Goal: Information Seeking & Learning: Learn about a topic

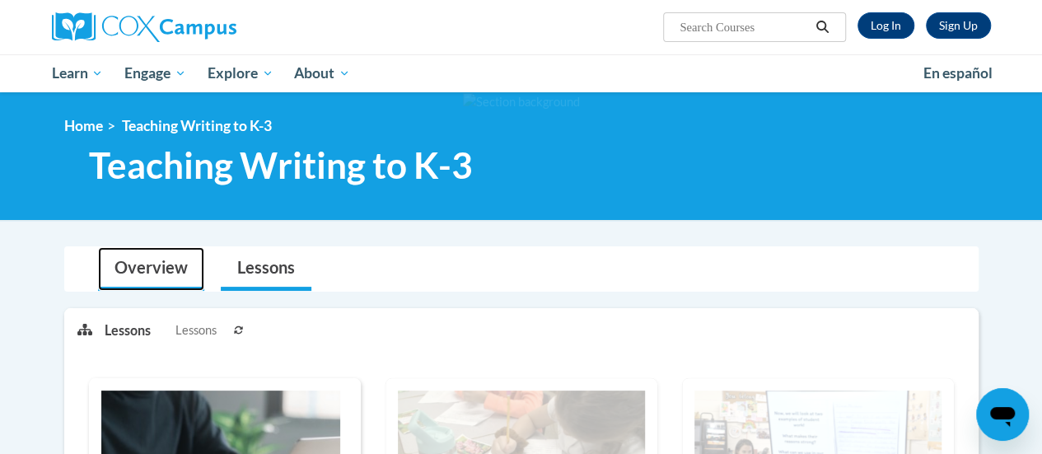
click at [175, 264] on link "Overview" at bounding box center [151, 269] width 106 height 44
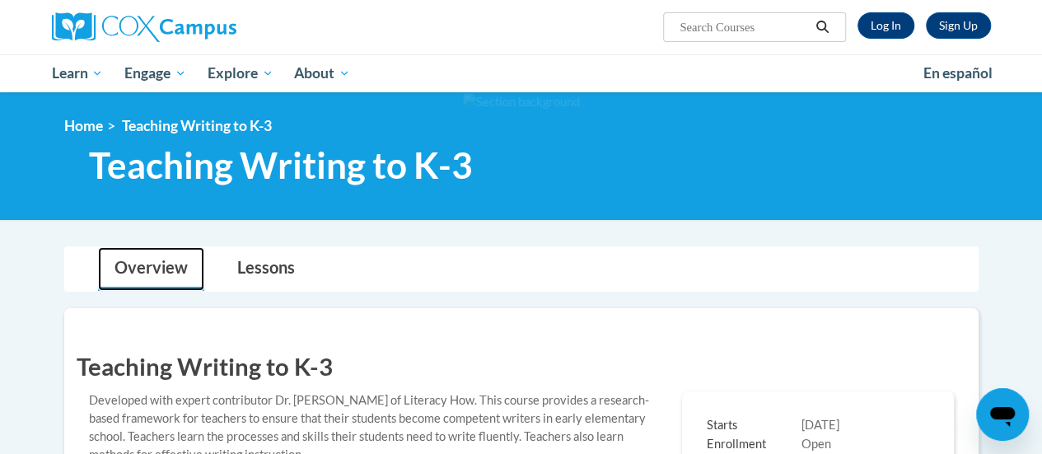
scroll to position [329, 0]
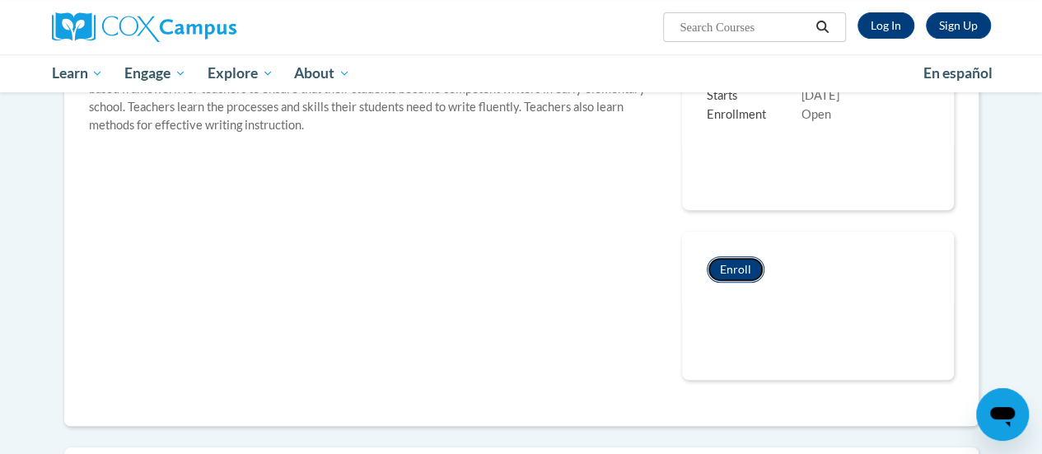
click at [750, 277] on button "Enroll" at bounding box center [735, 269] width 58 height 26
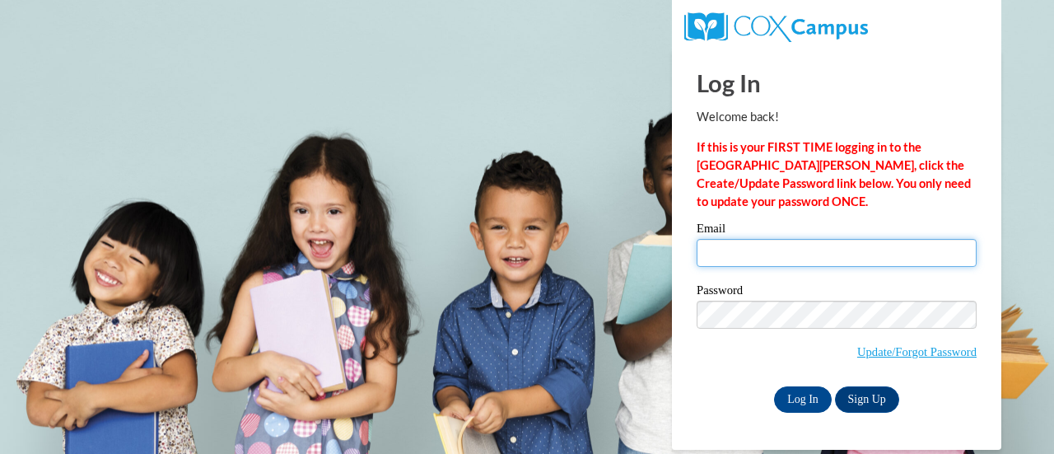
click at [771, 252] on input "Email" at bounding box center [837, 253] width 280 height 28
type input "[EMAIL_ADDRESS][DOMAIN_NAME]"
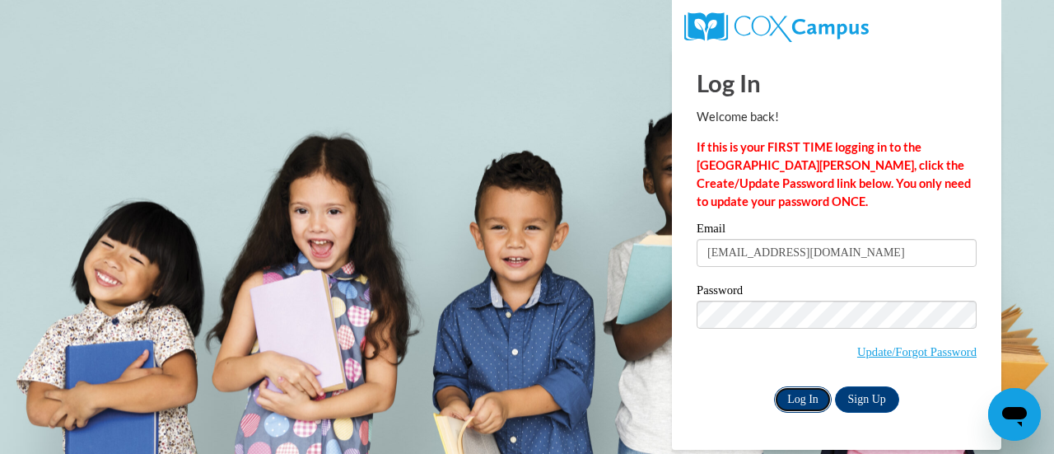
click at [807, 397] on input "Log In" at bounding box center [803, 399] width 58 height 26
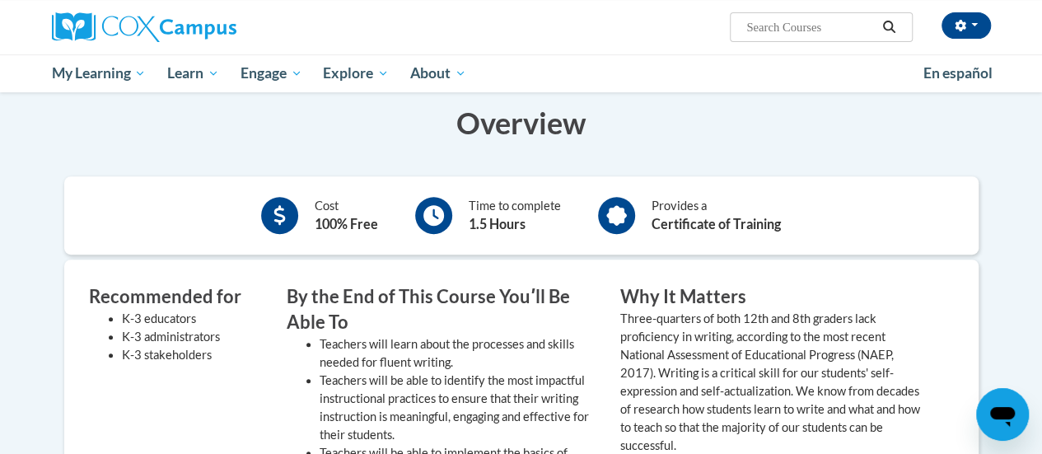
scroll to position [82, 0]
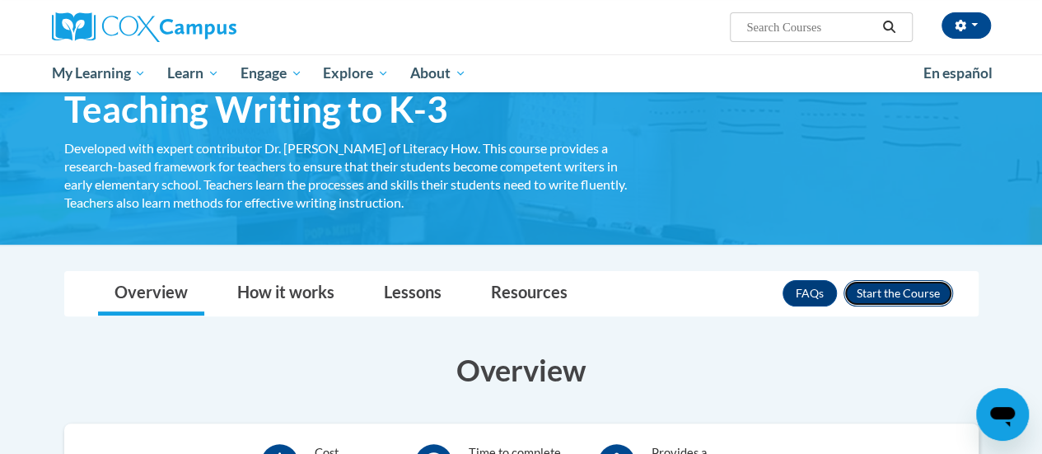
click at [883, 288] on button "Enroll" at bounding box center [898, 293] width 110 height 26
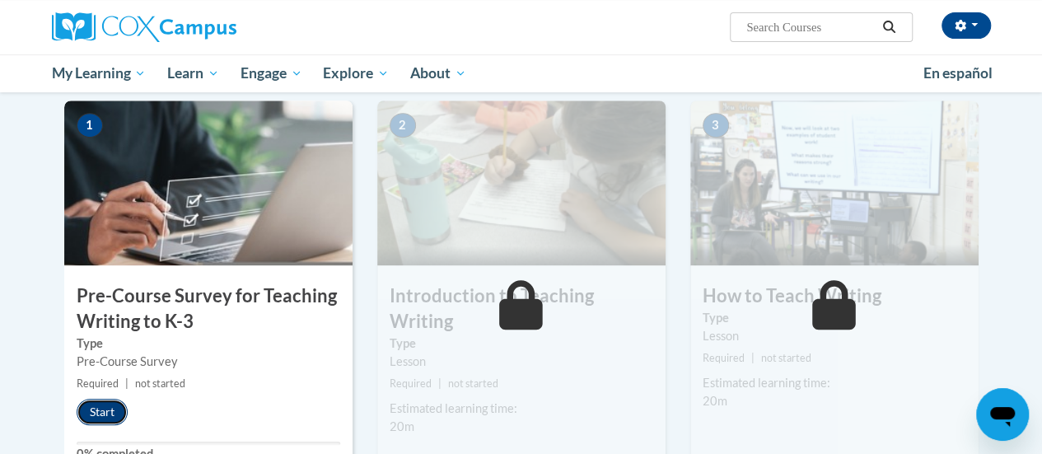
click at [93, 408] on button "Start" at bounding box center [102, 411] width 51 height 26
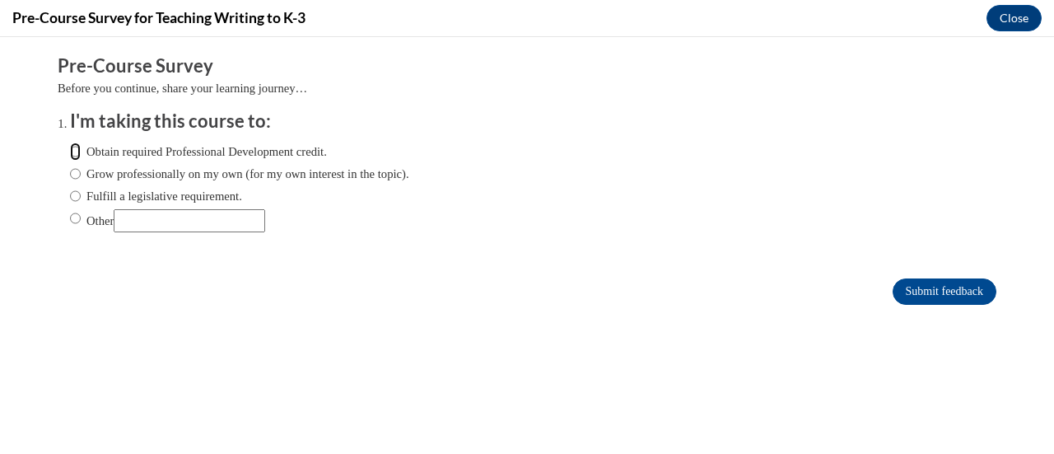
click at [70, 149] on input "Obtain required Professional Development credit." at bounding box center [75, 151] width 11 height 18
radio input "true"
click at [911, 283] on input "Submit feedback" at bounding box center [944, 291] width 104 height 26
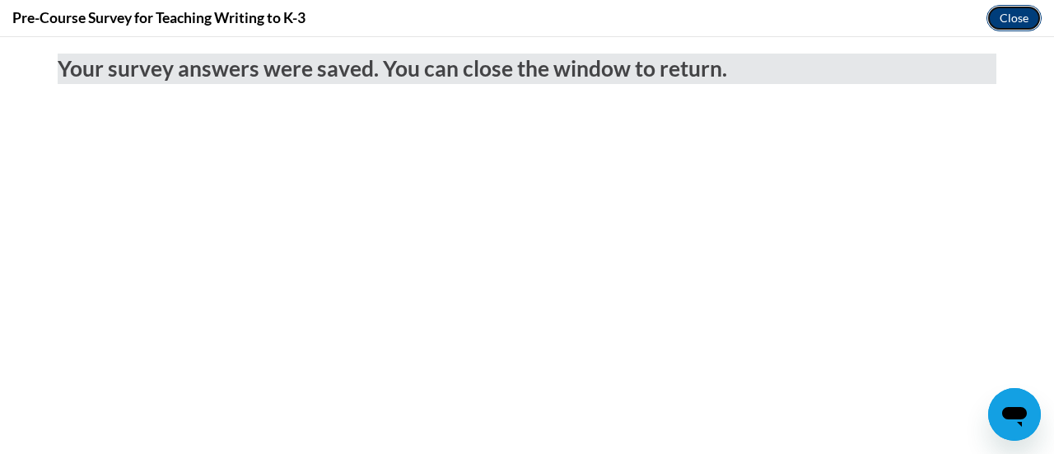
click at [1012, 26] on button "Close" at bounding box center [1013, 18] width 55 height 26
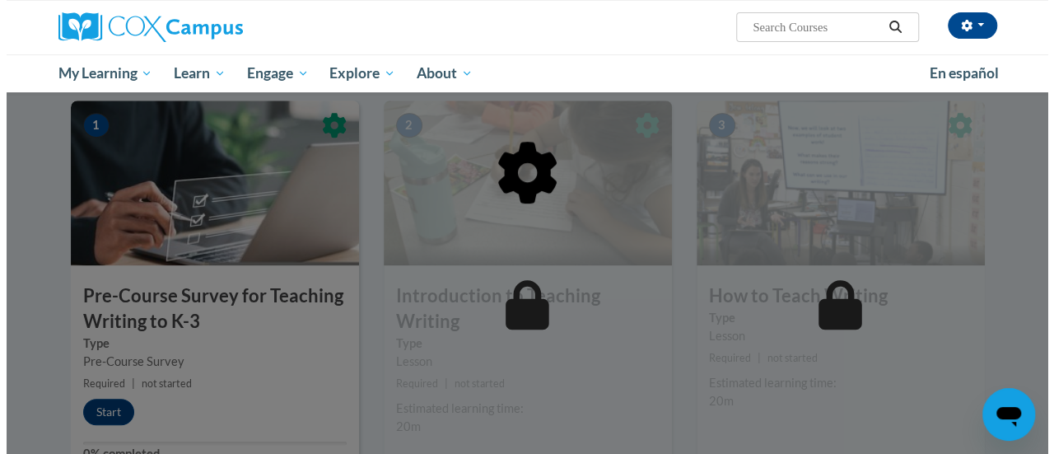
scroll to position [412, 0]
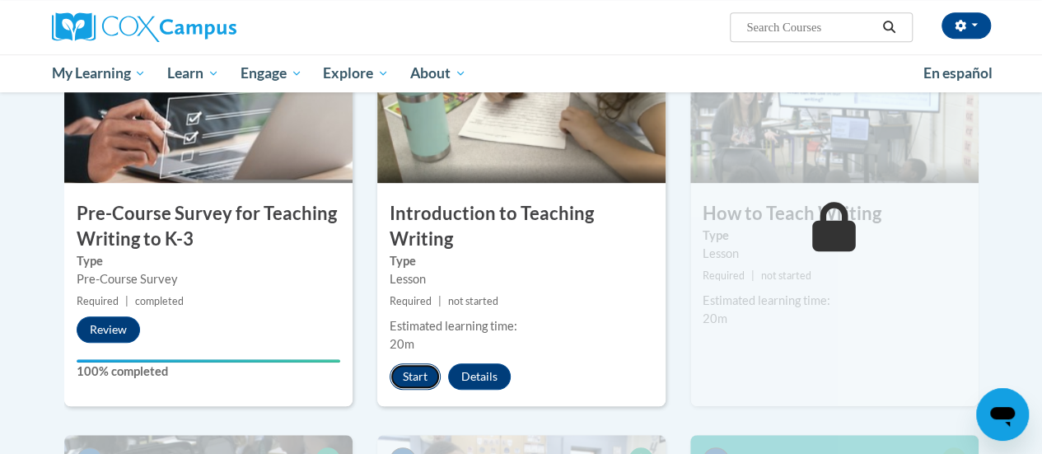
click at [403, 364] on button "Start" at bounding box center [414, 376] width 51 height 26
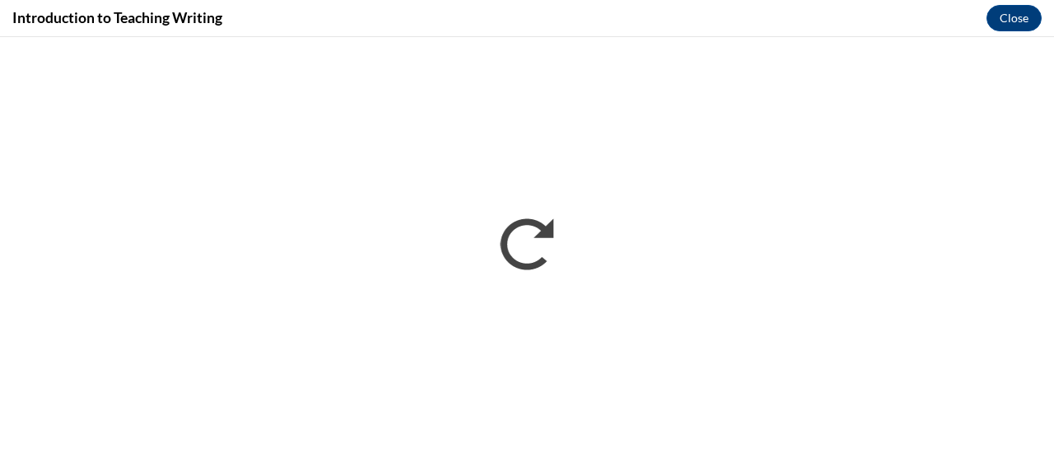
scroll to position [0, 0]
click at [1009, 19] on button "Close" at bounding box center [1013, 18] width 55 height 26
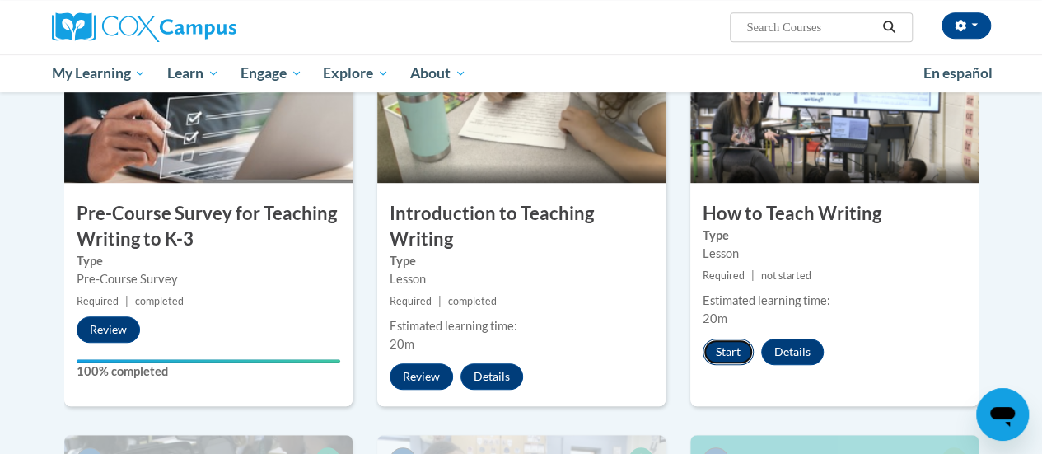
click at [716, 353] on button "Start" at bounding box center [727, 351] width 51 height 26
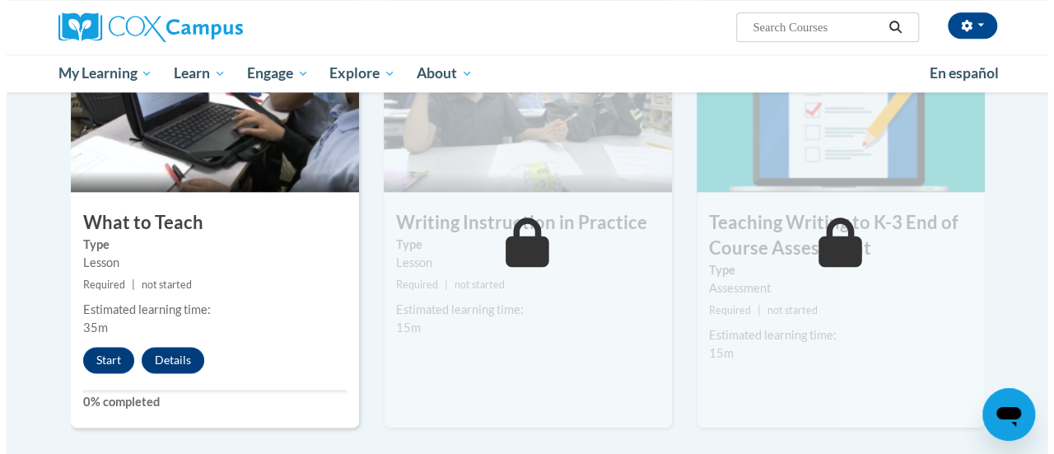
scroll to position [856, 0]
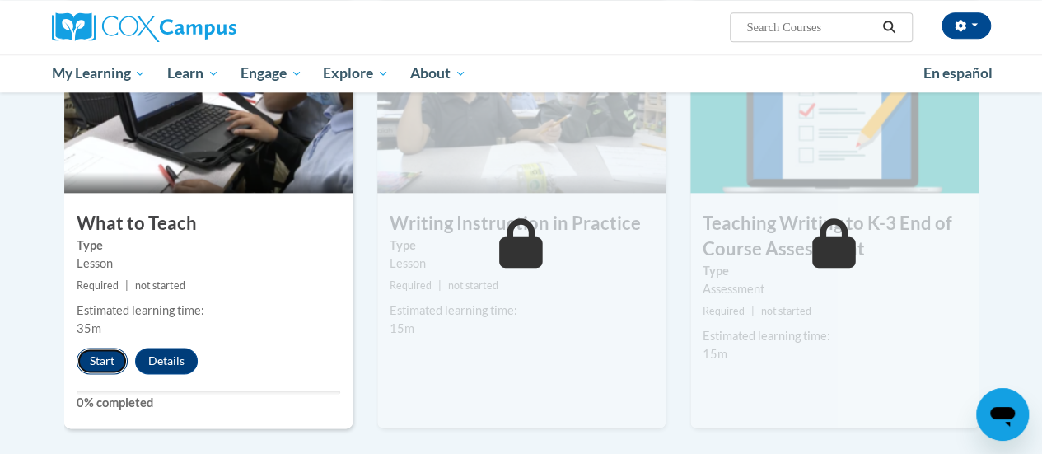
click at [95, 365] on button "Start" at bounding box center [102, 360] width 51 height 26
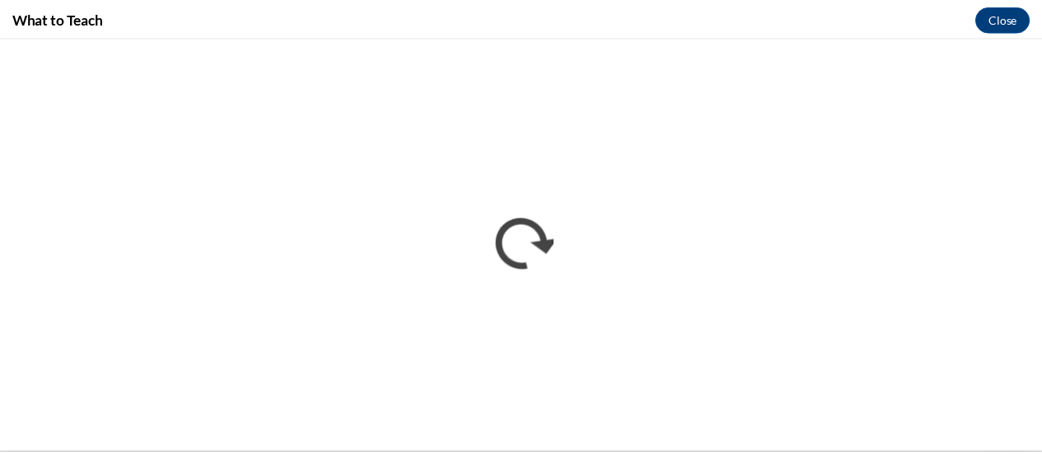
scroll to position [0, 0]
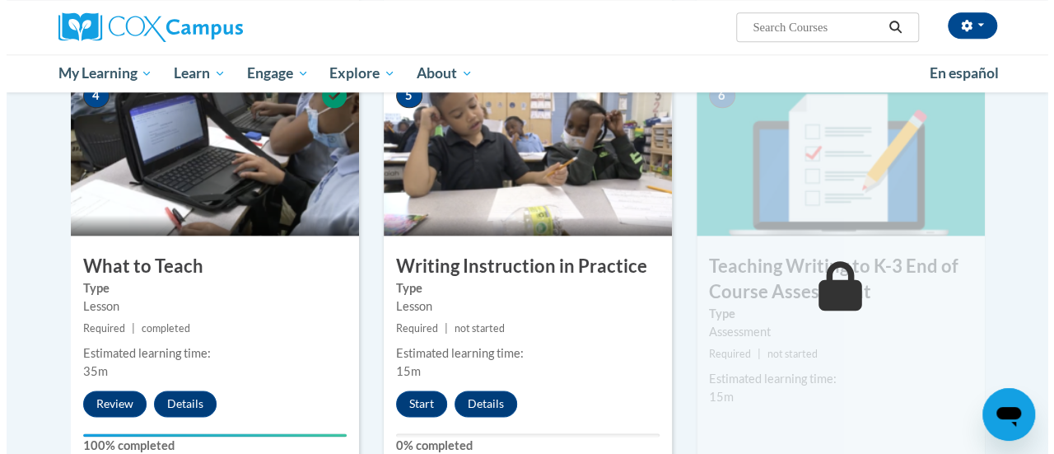
scroll to position [814, 0]
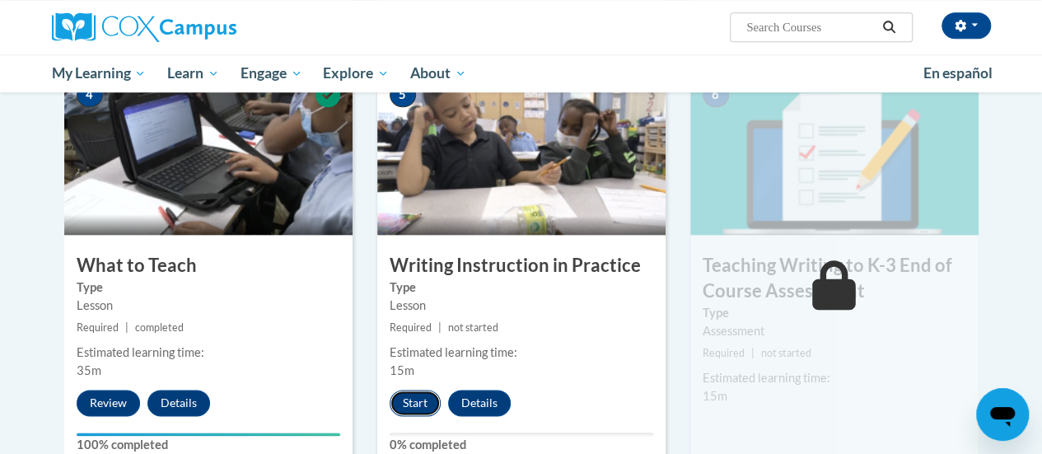
click at [414, 398] on button "Start" at bounding box center [414, 402] width 51 height 26
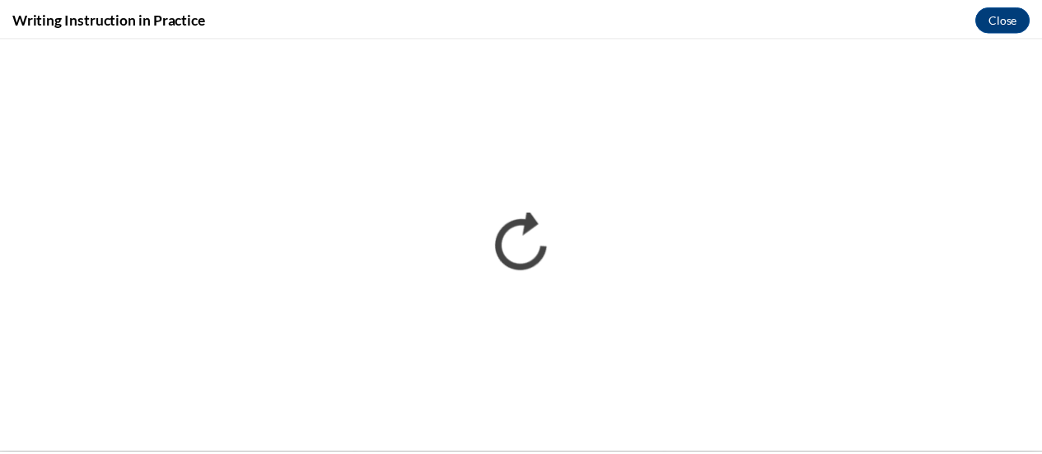
scroll to position [0, 0]
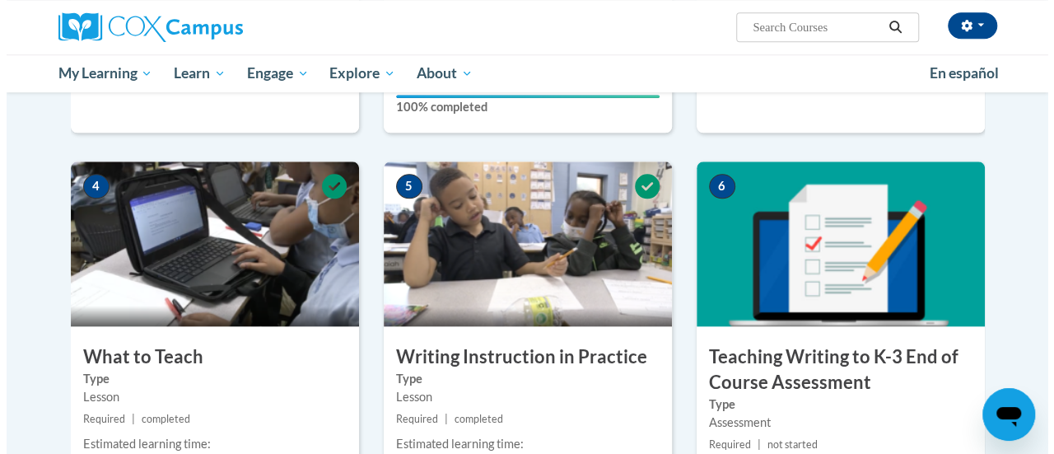
scroll to position [879, 0]
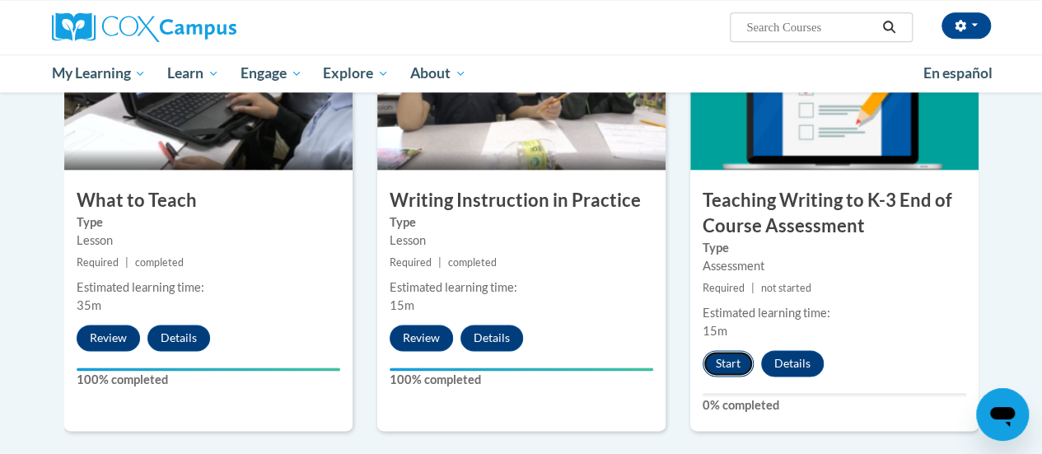
click at [734, 371] on button "Start" at bounding box center [727, 363] width 51 height 26
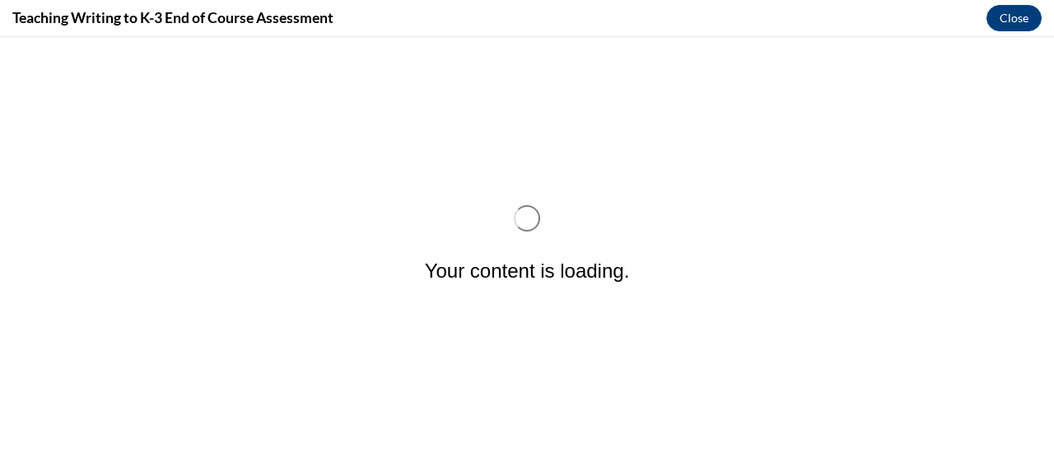
scroll to position [0, 0]
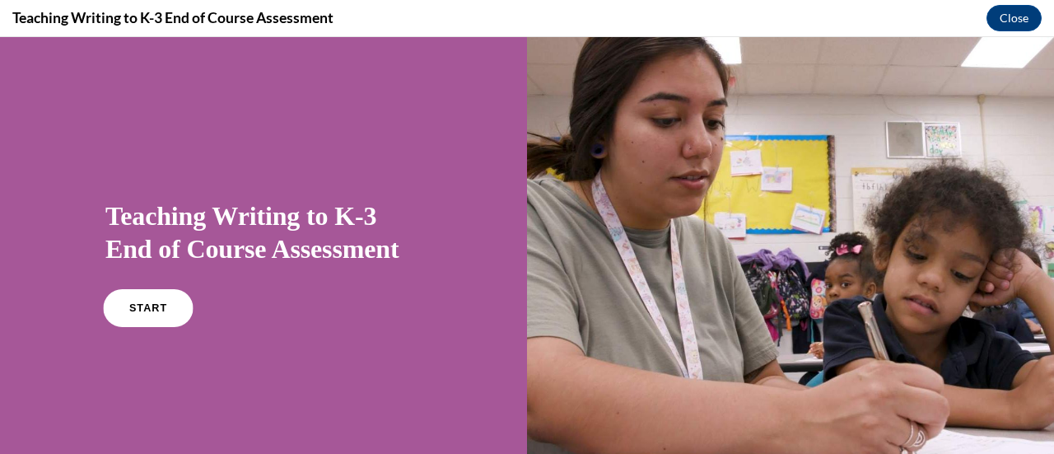
click at [166, 308] on link "START" at bounding box center [148, 308] width 90 height 38
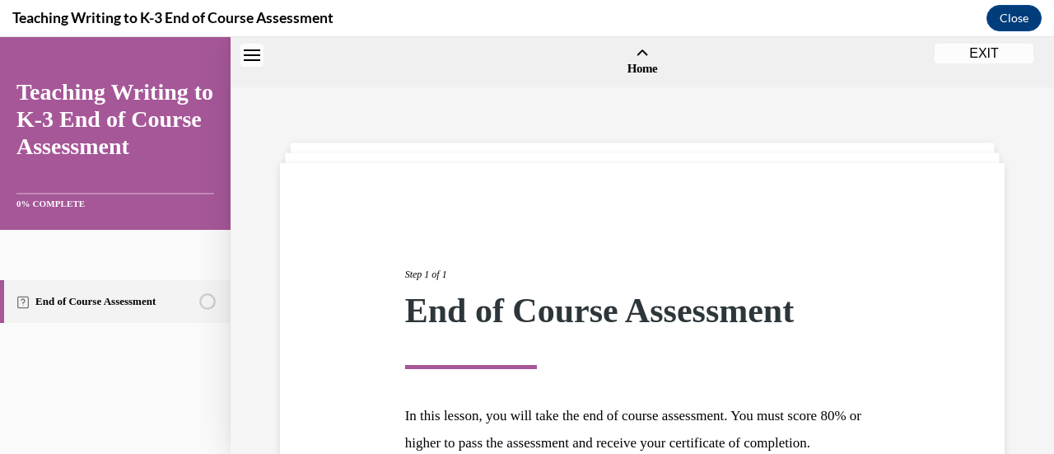
scroll to position [51, 0]
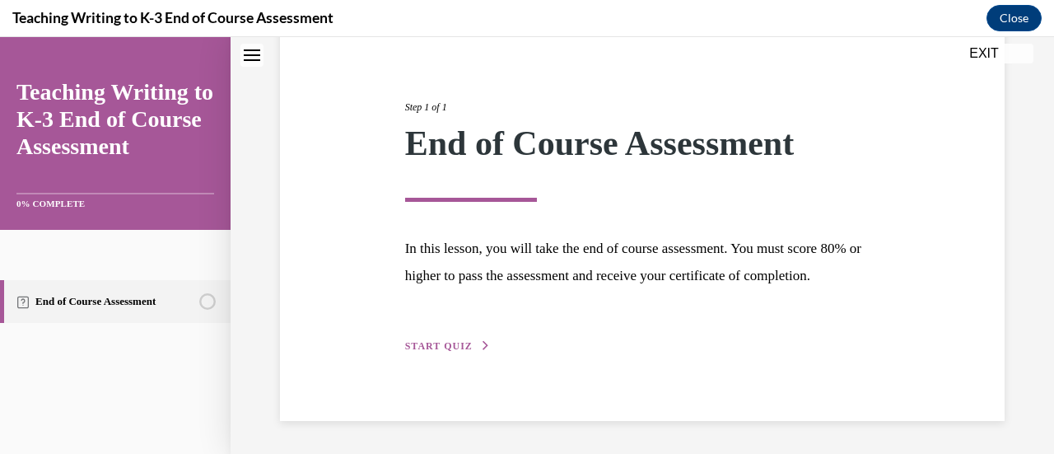
click at [426, 347] on span "START QUIZ" at bounding box center [439, 346] width 68 height 12
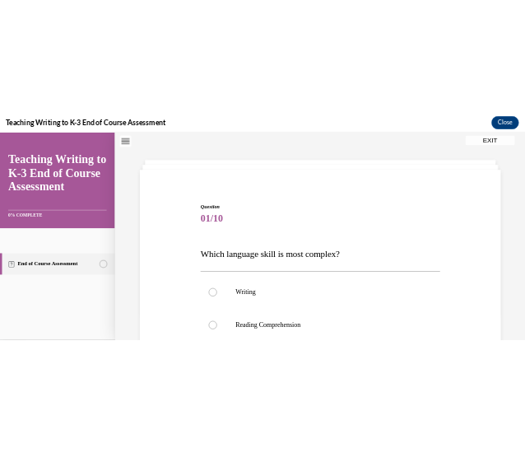
scroll to position [128, 0]
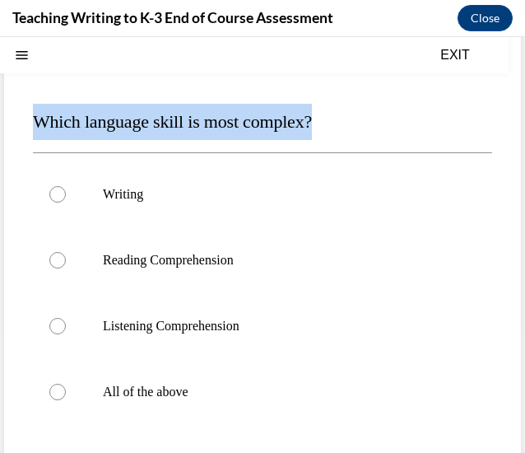
drag, startPoint x: 358, startPoint y: 119, endPoint x: 33, endPoint y: 121, distance: 325.2
click at [33, 121] on p "Which language skill is most complex?" at bounding box center [262, 122] width 459 height 36
copy span "Which language skill is most complex?"
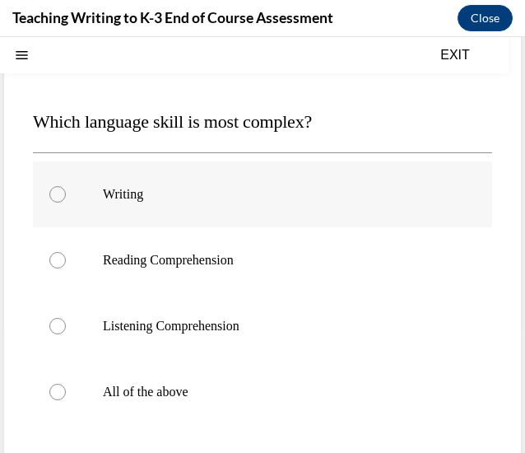
click at [189, 191] on p "Writing" at bounding box center [277, 194] width 348 height 16
click at [66, 191] on input "Writing" at bounding box center [57, 194] width 16 height 16
radio input "true"
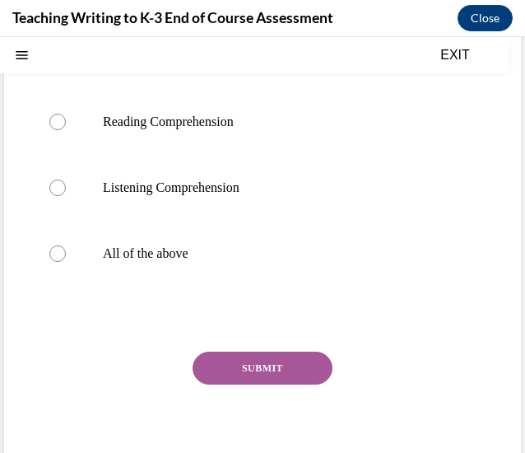
click at [237, 364] on button "SUBMIT" at bounding box center [263, 368] width 140 height 33
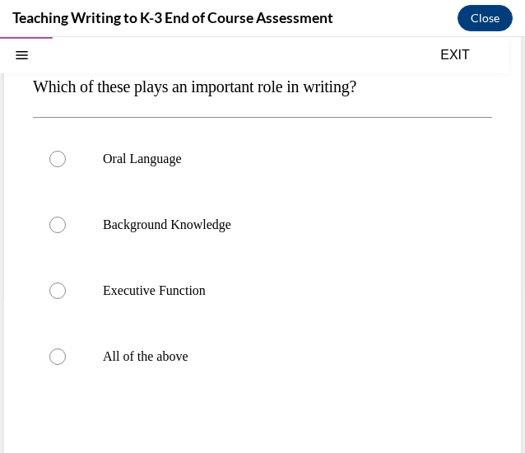
scroll to position [130, 0]
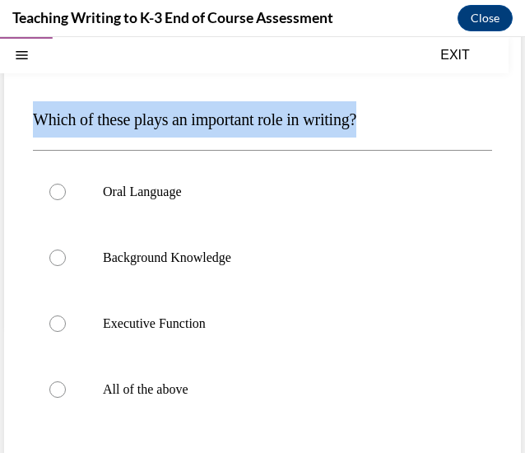
drag, startPoint x: 370, startPoint y: 125, endPoint x: 28, endPoint y: 113, distance: 342.7
click at [28, 113] on div "Question 02/10 Which of these plays an important role in writing? Oral Language…" at bounding box center [262, 313] width 517 height 635
copy span "Which of these plays an important role in writing?"
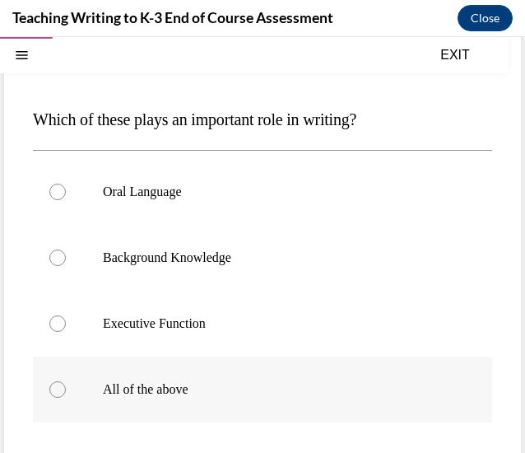
click at [161, 399] on label "All of the above" at bounding box center [262, 389] width 459 height 66
click at [66, 398] on input "All of the above" at bounding box center [57, 389] width 16 height 16
radio input "true"
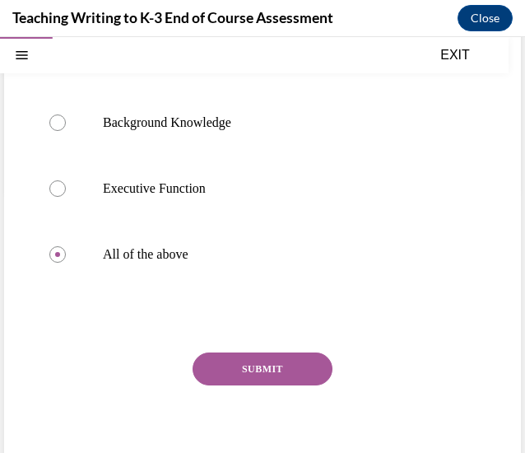
click at [212, 373] on button "SUBMIT" at bounding box center [263, 368] width 140 height 33
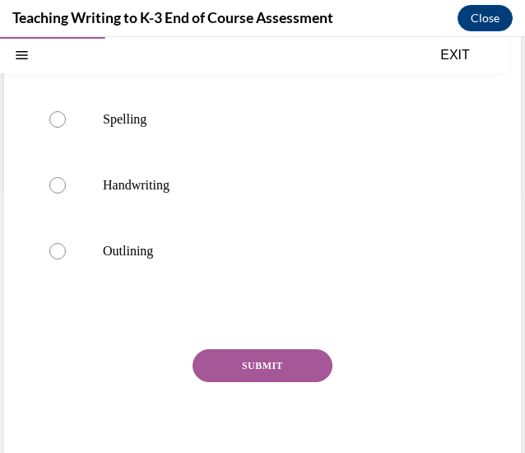
scroll to position [50, 0]
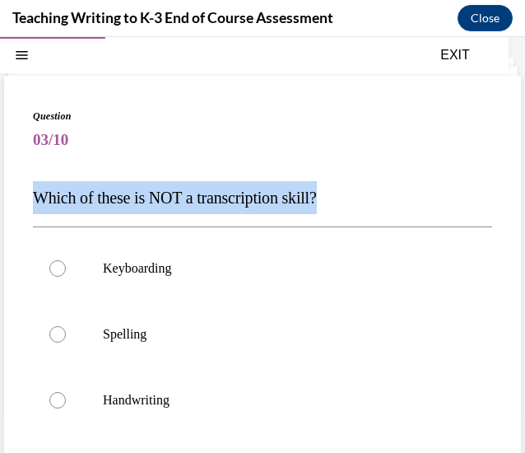
drag, startPoint x: 356, startPoint y: 203, endPoint x: 20, endPoint y: 190, distance: 336.1
click at [20, 190] on div "Question 03/10 Which of these is NOT a transcription skill? Keyboarding Spellin…" at bounding box center [262, 391] width 517 height 631
copy span "Which of these is NOT a transcription skill?"
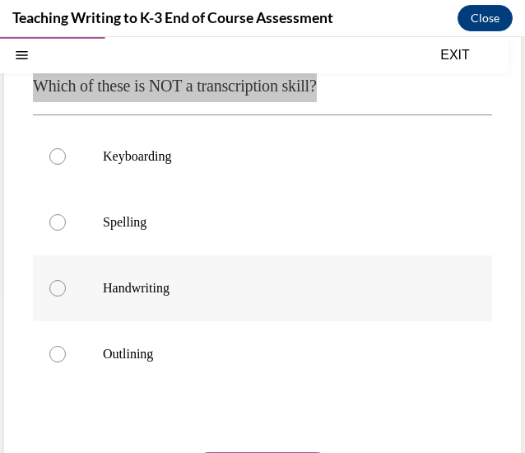
scroll to position [168, 0]
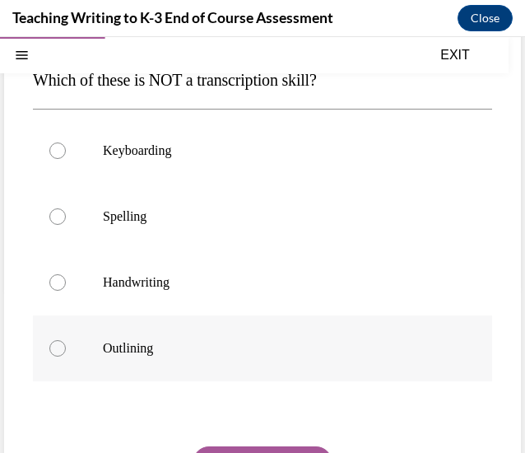
click at [99, 353] on label "Outlining" at bounding box center [262, 348] width 459 height 66
click at [66, 353] on input "Outlining" at bounding box center [57, 348] width 16 height 16
radio input "true"
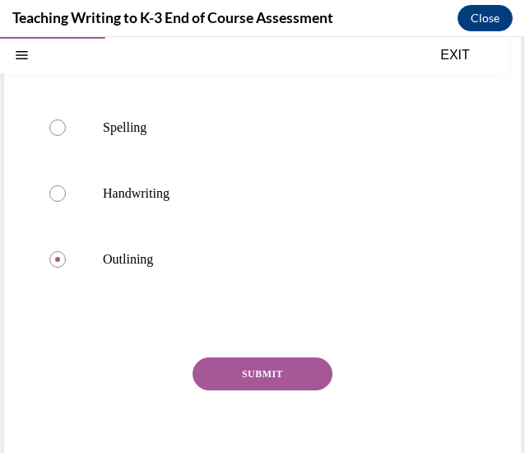
click at [295, 366] on button "SUBMIT" at bounding box center [263, 373] width 140 height 33
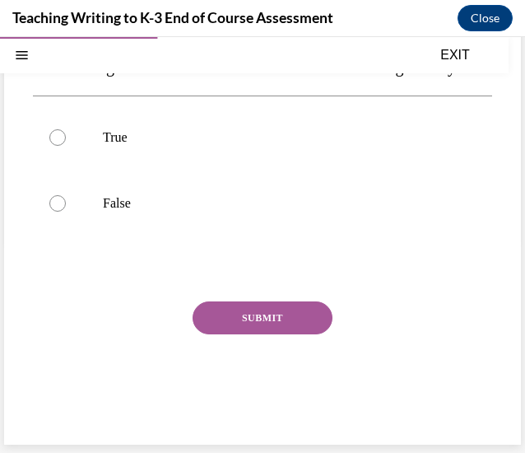
scroll to position [50, 0]
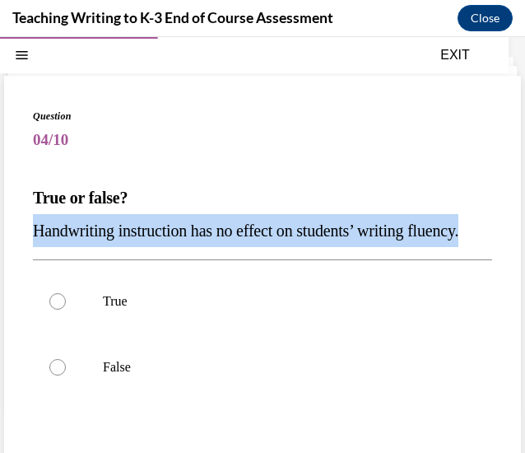
drag, startPoint x: 109, startPoint y: 247, endPoint x: 35, endPoint y: 232, distance: 75.6
click at [35, 232] on p "Handwriting instruction has no effect on students’ writing fluency." at bounding box center [262, 230] width 459 height 33
copy span "Handwriting instruction has no effect on students’ writing fluency."
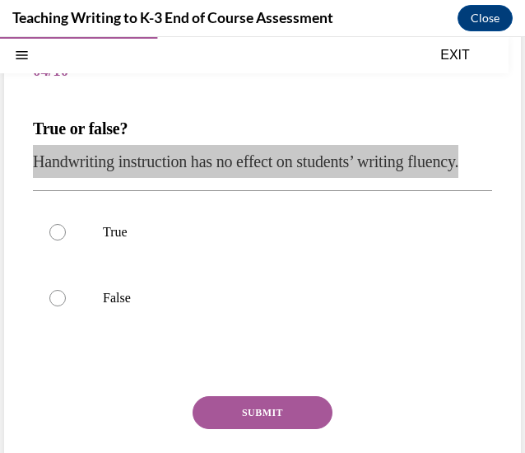
scroll to position [126, 0]
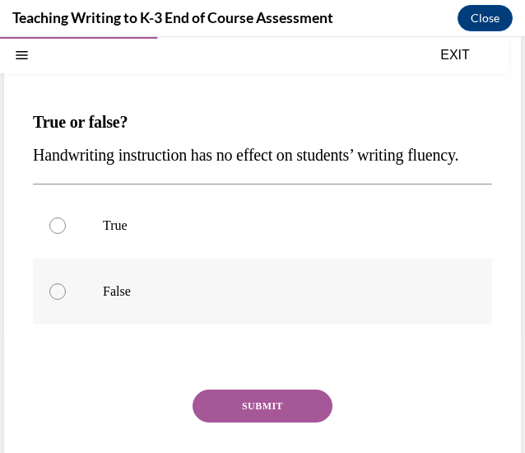
click at [90, 324] on label "False" at bounding box center [262, 292] width 459 height 66
click at [66, 300] on input "False" at bounding box center [57, 291] width 16 height 16
radio input "true"
click at [299, 422] on button "SUBMIT" at bounding box center [263, 405] width 140 height 33
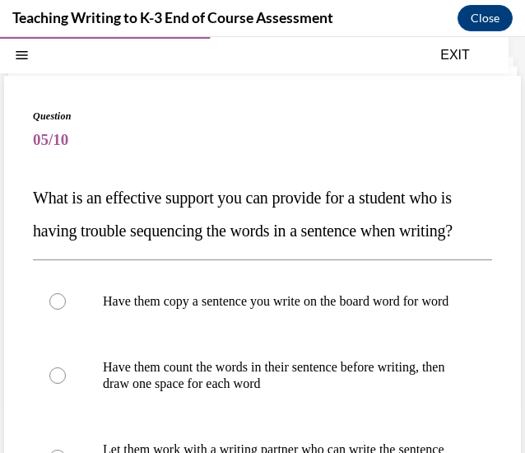
scroll to position [110, 0]
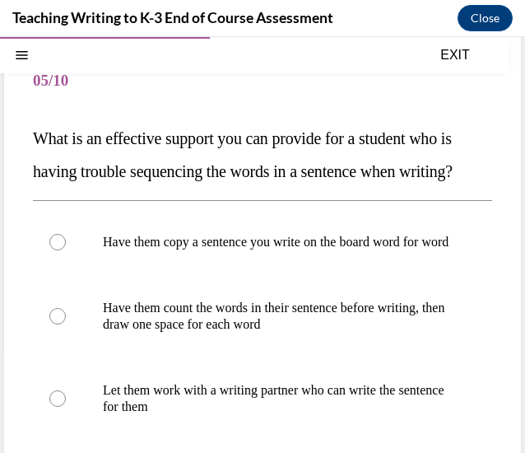
drag, startPoint x: 128, startPoint y: 202, endPoint x: 10, endPoint y: 149, distance: 129.7
click at [10, 149] on div "Question 05/10 What is an effective support you can provide for a student who i…" at bounding box center [262, 364] width 517 height 697
copy span "What is an effective support you can provide for a student who is having troubl…"
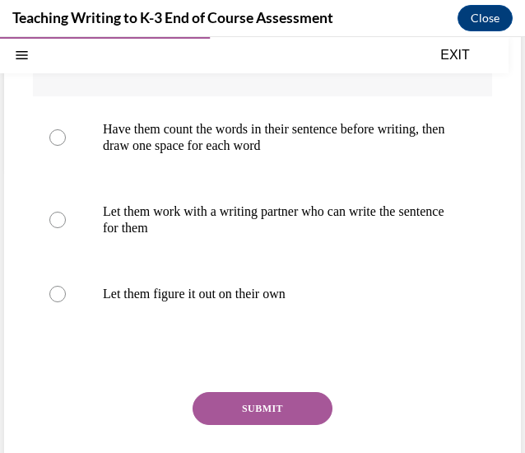
scroll to position [289, 0]
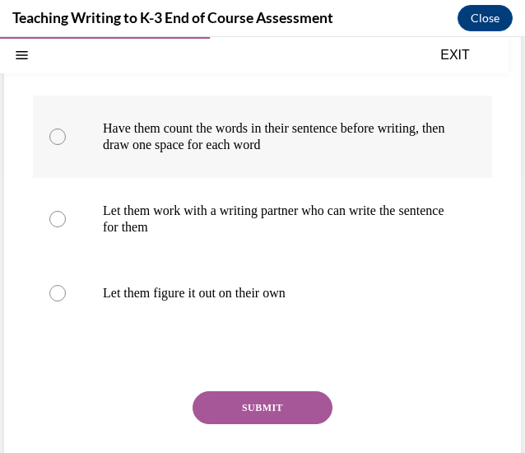
click at [304, 178] on label "Have them count the words in their sentence before writing, then draw one space…" at bounding box center [262, 137] width 459 height 82
click at [66, 145] on input "Have them count the words in their sentence before writing, then draw one space…" at bounding box center [57, 136] width 16 height 16
radio input "true"
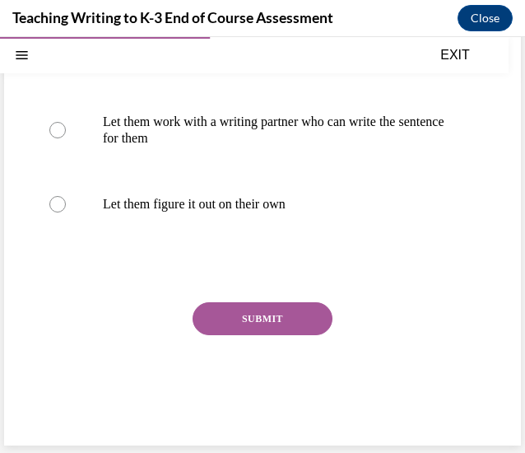
click at [237, 335] on button "SUBMIT" at bounding box center [263, 318] width 140 height 33
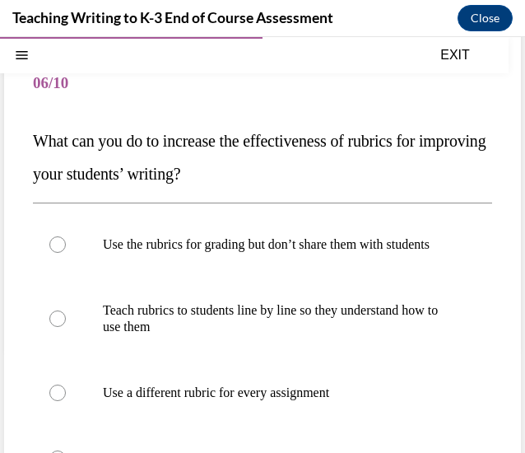
scroll to position [108, 0]
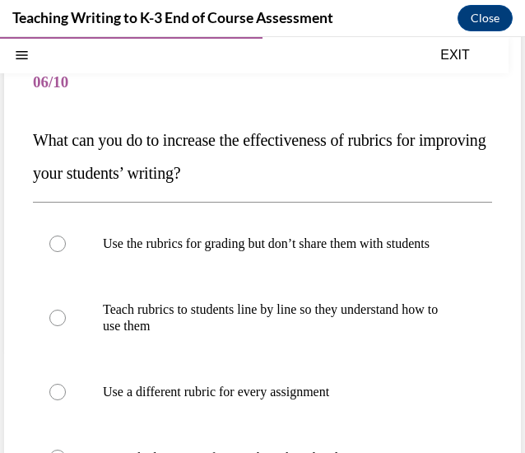
drag, startPoint x: 277, startPoint y: 184, endPoint x: 53, endPoint y: 142, distance: 228.7
drag, startPoint x: 53, startPoint y: 142, endPoint x: 26, endPoint y: 138, distance: 26.6
click at [26, 138] on div "Question 06/10 What can you do to increase the effectiveness of rubrics for imp…" at bounding box center [262, 358] width 517 height 681
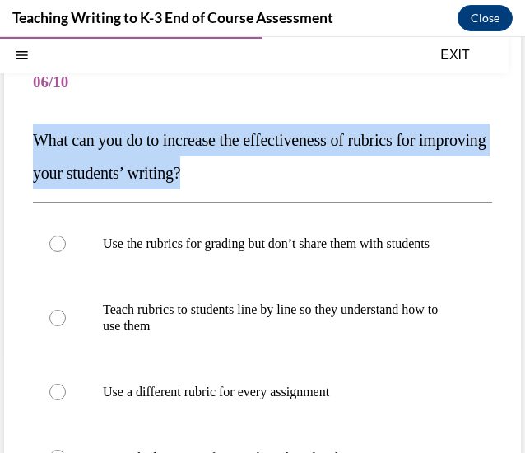
drag, startPoint x: 26, startPoint y: 138, endPoint x: 268, endPoint y: 179, distance: 245.4
click at [268, 179] on div "Question 06/10 What can you do to increase the effectiveness of rubrics for imp…" at bounding box center [262, 358] width 517 height 681
copy span "What can you do to increase the effectiveness of rubrics for improving your stu…"
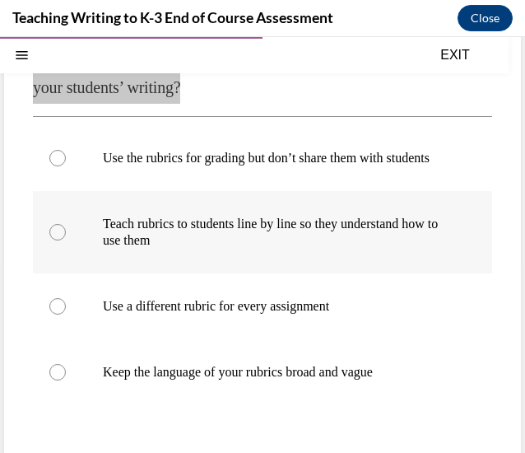
scroll to position [193, 0]
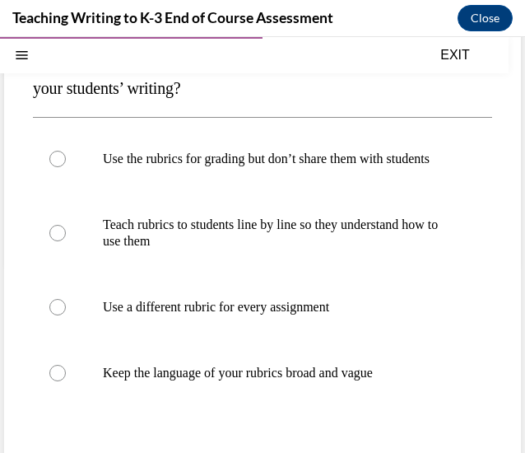
click at [24, 238] on div "Question 06/10 What can you do to increase the effectiveness of rubrics for imp…" at bounding box center [262, 273] width 517 height 681
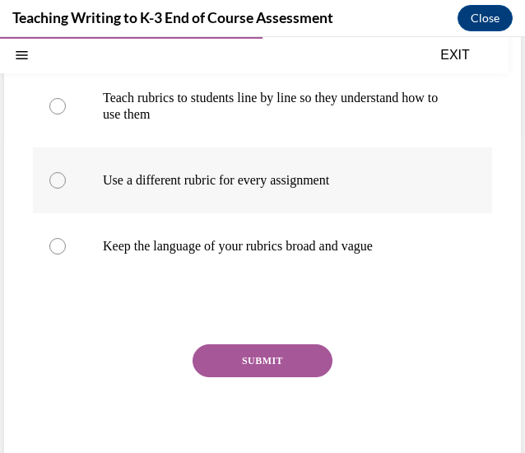
scroll to position [321, 0]
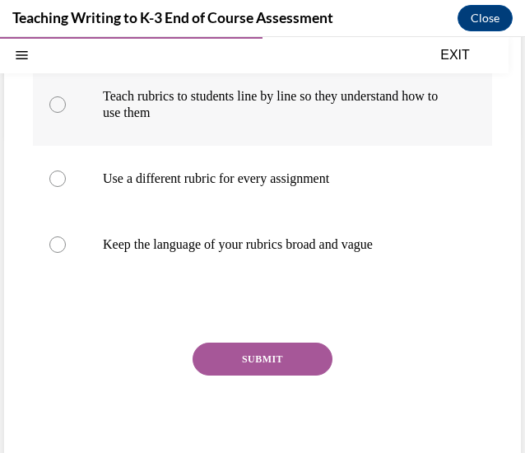
click at [343, 104] on p "Teach rubrics to students line by line so they understand how to use them" at bounding box center [277, 104] width 348 height 33
click at [66, 104] on input "Teach rubrics to students line by line so they understand how to use them" at bounding box center [57, 104] width 16 height 16
radio input "true"
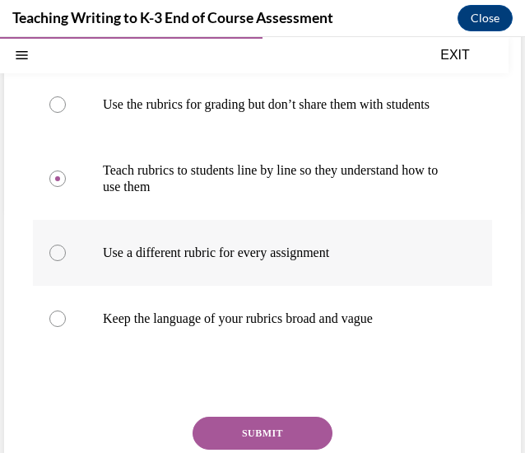
scroll to position [329, 0]
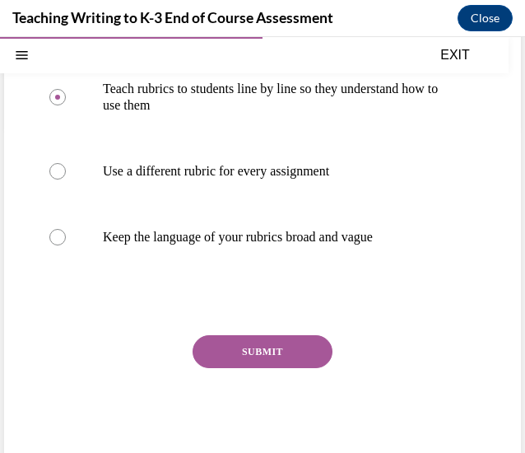
click at [319, 343] on div "Question 06/10 What can you do to increase the effectiveness of rubrics for imp…" at bounding box center [262, 150] width 459 height 640
click at [309, 366] on button "SUBMIT" at bounding box center [263, 351] width 140 height 33
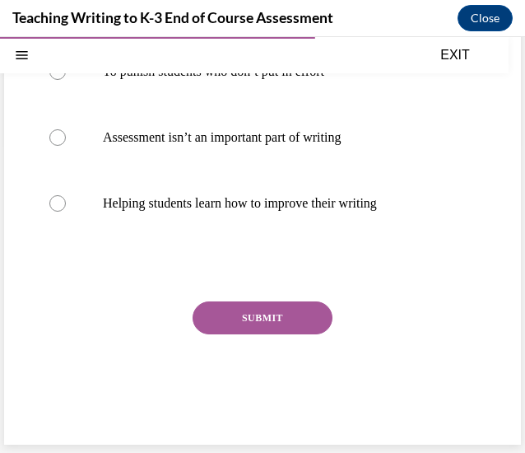
scroll to position [50, 0]
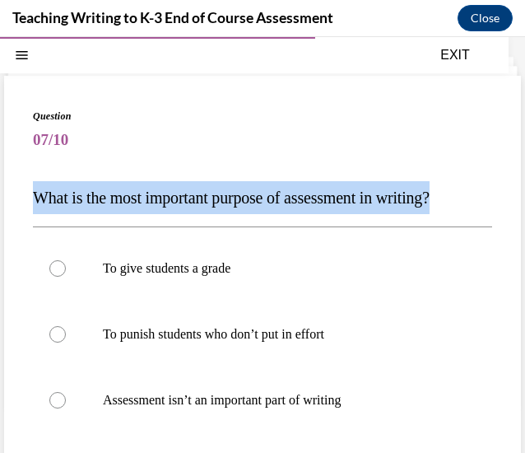
drag, startPoint x: 469, startPoint y: 205, endPoint x: 30, endPoint y: 201, distance: 439.7
click at [30, 201] on div "Question 07/10 What is the most important purpose of assessment in writing? To …" at bounding box center [262, 391] width 517 height 631
copy span "What is the most important purpose of assessment in writing?"
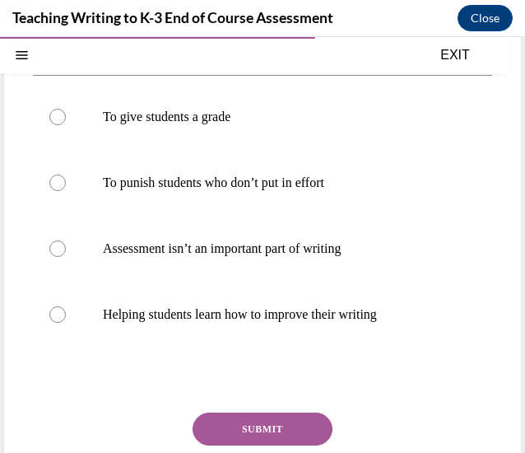
scroll to position [189, 0]
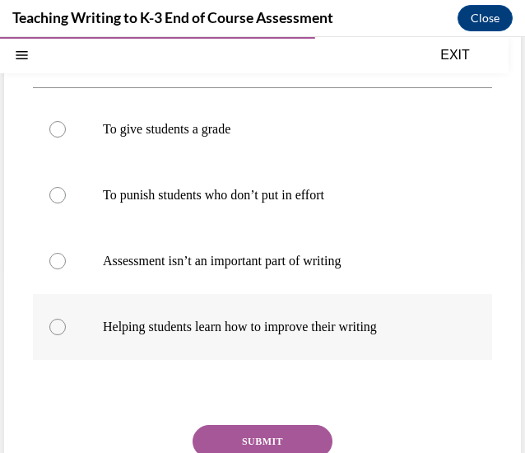
click at [244, 332] on p "Helping students learn how to improve their writing" at bounding box center [277, 327] width 348 height 16
click at [66, 332] on input "Helping students learn how to improve their writing" at bounding box center [57, 327] width 16 height 16
radio input "true"
click at [271, 429] on button "SUBMIT" at bounding box center [263, 441] width 140 height 33
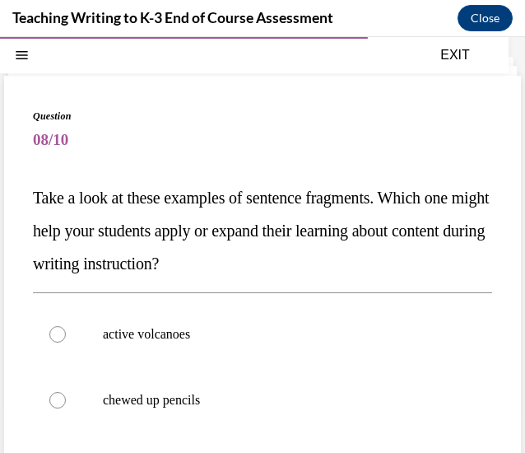
drag, startPoint x: 354, startPoint y: 263, endPoint x: 13, endPoint y: 195, distance: 347.5
click at [13, 195] on div "Question 08/10 Take a look at these examples of sentence fragments. Which one m…" at bounding box center [262, 424] width 517 height 697
copy span "Take a look at these examples of sentence fragments. Which one might help your …"
click at [274, 190] on span "Take a look at these examples of sentence fragments. Which one might help your …" at bounding box center [261, 231] width 456 height 84
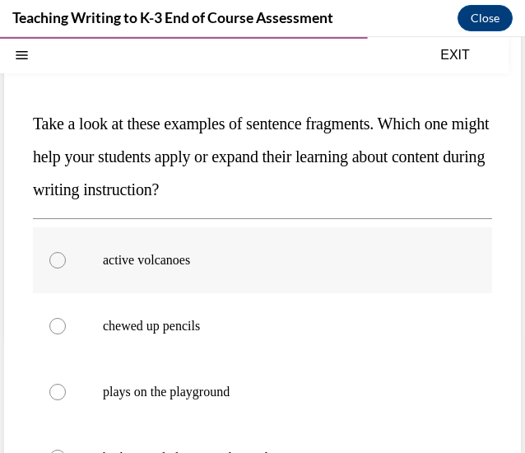
scroll to position [210, 0]
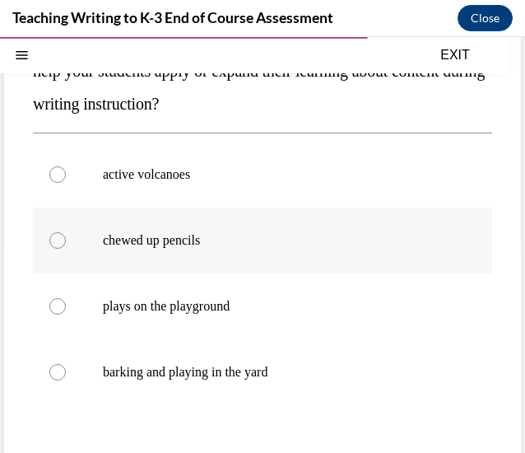
click at [185, 254] on label "chewed up pencils" at bounding box center [262, 240] width 459 height 66
click at [66, 249] on input "chewed up pencils" at bounding box center [57, 240] width 16 height 16
radio input "true"
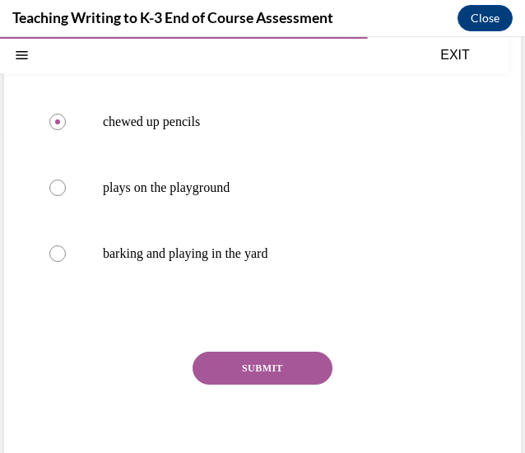
click at [243, 374] on button "SUBMIT" at bounding box center [263, 368] width 140 height 33
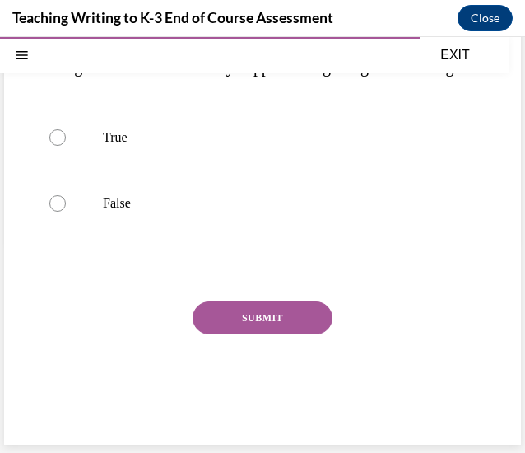
scroll to position [50, 0]
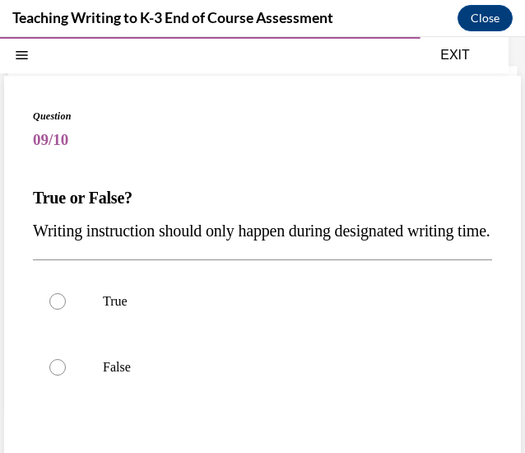
drag, startPoint x: 137, startPoint y: 259, endPoint x: 28, endPoint y: 231, distance: 113.2
drag, startPoint x: 28, startPoint y: 231, endPoint x: 344, endPoint y: 218, distance: 316.4
click at [344, 218] on p "Writing instruction should only happen during designated writing time." at bounding box center [262, 230] width 459 height 33
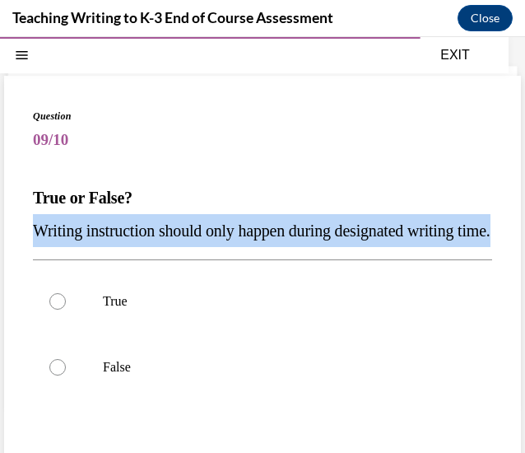
drag, startPoint x: 131, startPoint y: 263, endPoint x: 28, endPoint y: 233, distance: 107.1
click at [28, 233] on div "Question 09/10 True or False? Writing instruction should only happen during des…" at bounding box center [262, 342] width 517 height 533
copy span "Writing instruction should only happen during designated writing time."
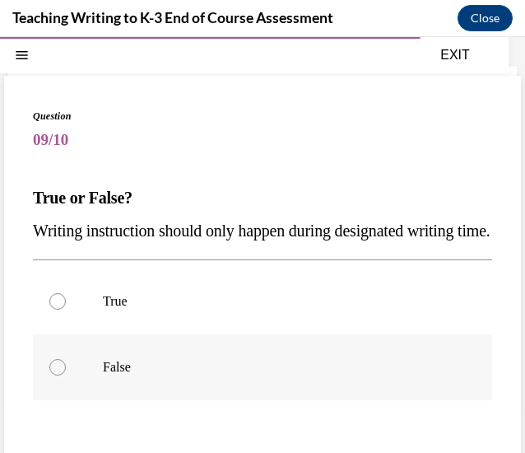
click at [100, 400] on label "False" at bounding box center [262, 367] width 459 height 66
click at [66, 375] on input "False" at bounding box center [57, 367] width 16 height 16
radio input "true"
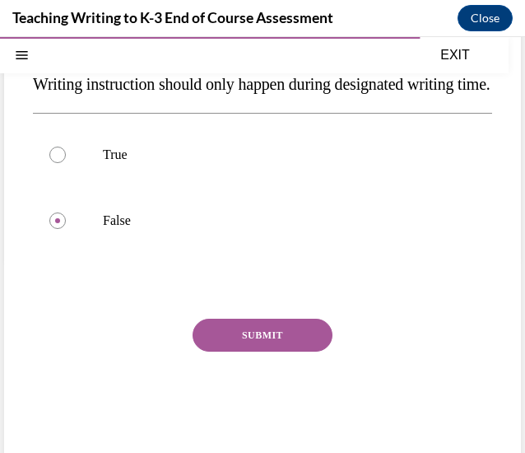
click at [275, 352] on button "SUBMIT" at bounding box center [263, 335] width 140 height 33
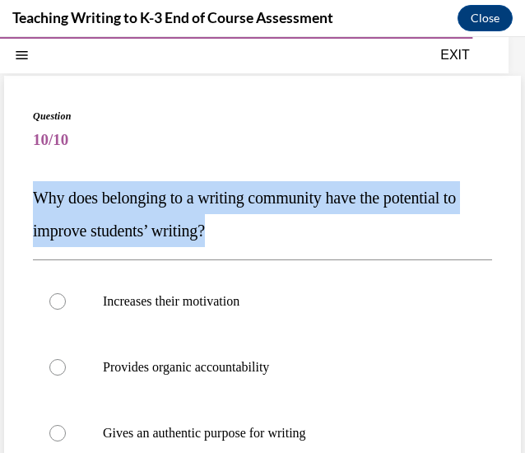
drag, startPoint x: 240, startPoint y: 240, endPoint x: 10, endPoint y: 195, distance: 234.9
click at [10, 195] on div "Question 10/10 Why does belonging to a writing community have the potential to …" at bounding box center [262, 408] width 517 height 664
copy span "Why does belonging to a writing community have the potential to improve student…"
click at [321, 203] on span "Why does belonging to a writing community have the potential to improve student…" at bounding box center [244, 214] width 423 height 51
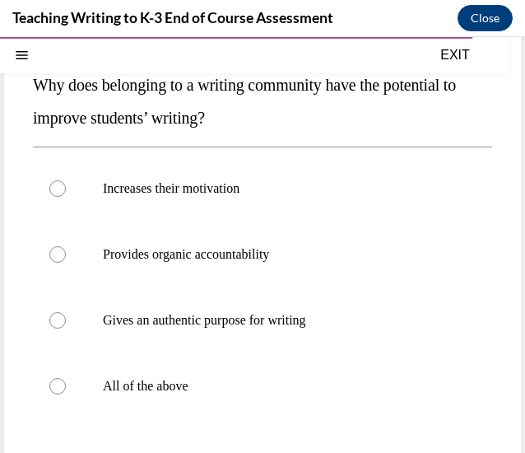
scroll to position [202, 0]
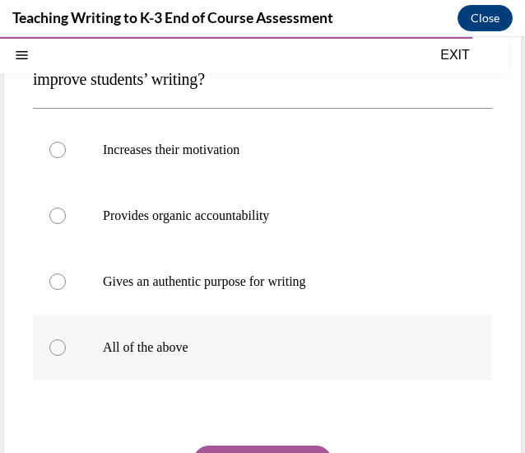
click at [146, 360] on label "All of the above" at bounding box center [262, 348] width 459 height 66
click at [66, 356] on input "All of the above" at bounding box center [57, 347] width 16 height 16
radio input "true"
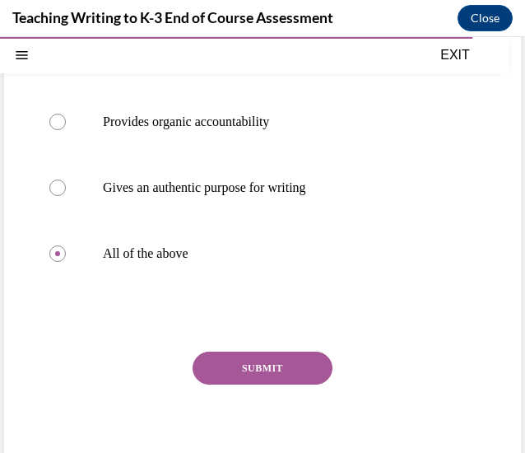
click at [273, 366] on button "SUBMIT" at bounding box center [263, 368] width 140 height 33
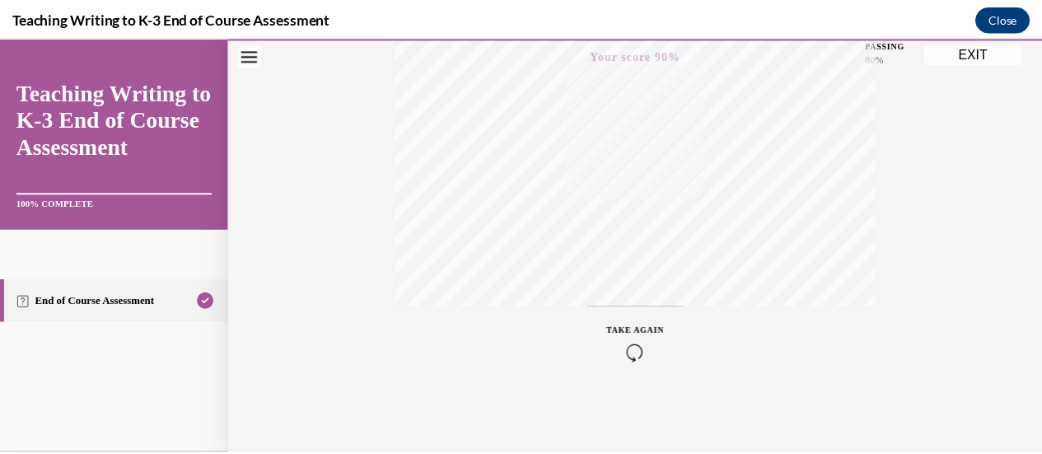
scroll to position [0, 0]
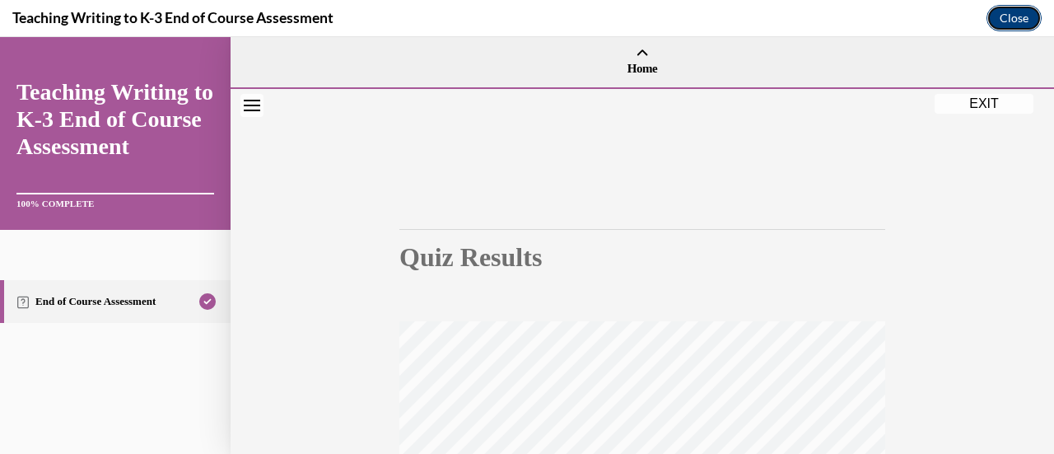
click at [1016, 19] on button "Close" at bounding box center [1013, 18] width 55 height 26
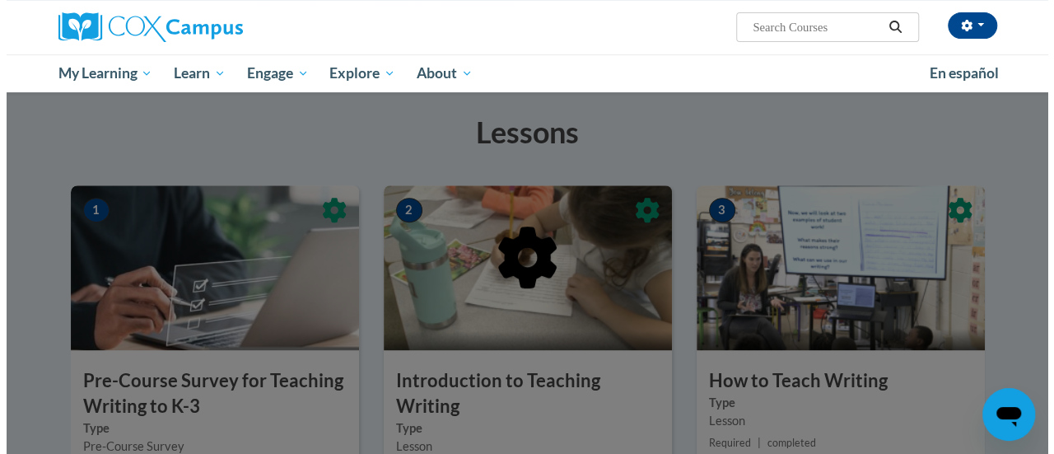
scroll to position [194, 0]
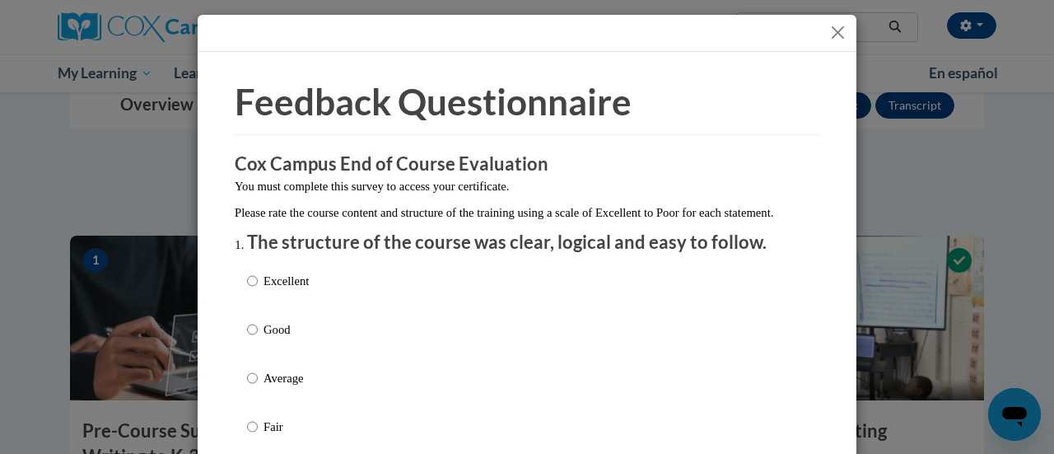
click at [273, 290] on p "Excellent" at bounding box center [285, 281] width 45 height 18
click at [258, 290] on input "Excellent" at bounding box center [252, 281] width 11 height 18
radio input "true"
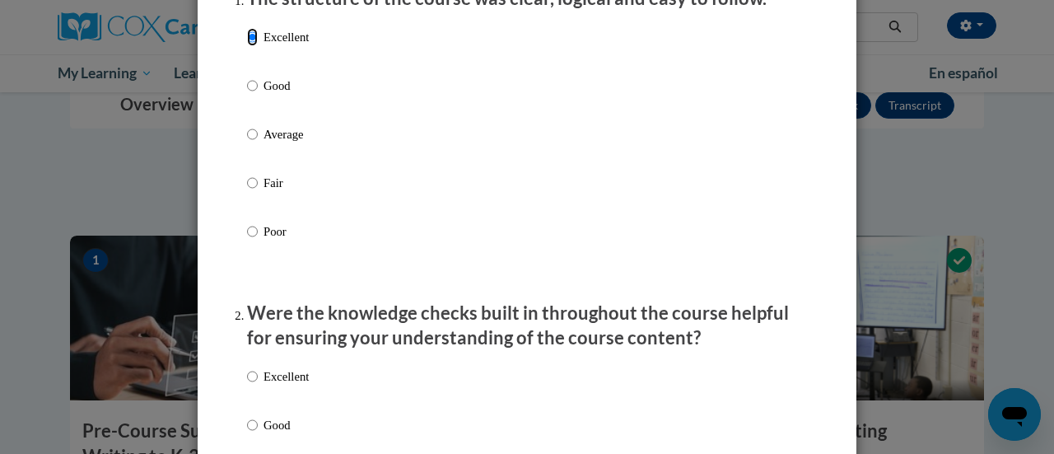
scroll to position [448, 0]
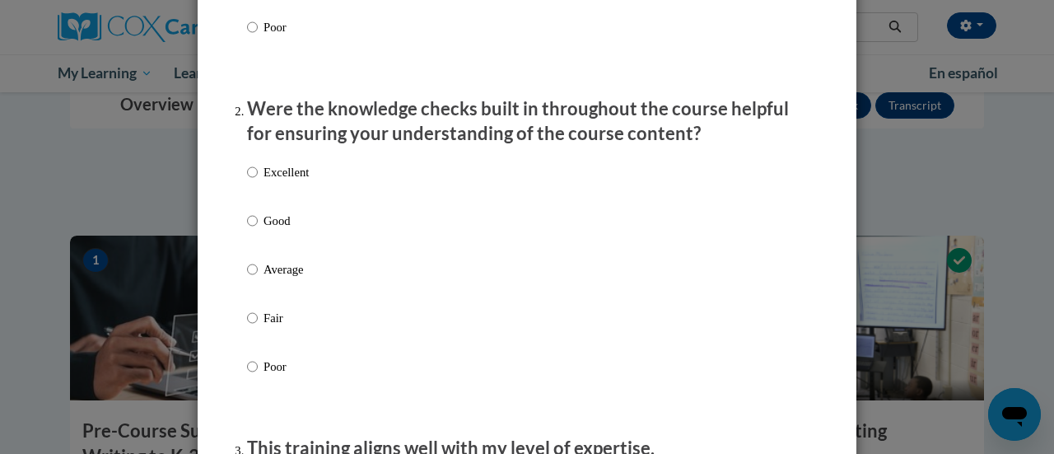
click at [287, 181] on p "Excellent" at bounding box center [285, 172] width 45 height 18
click at [258, 181] on input "Excellent" at bounding box center [252, 172] width 11 height 18
radio input "true"
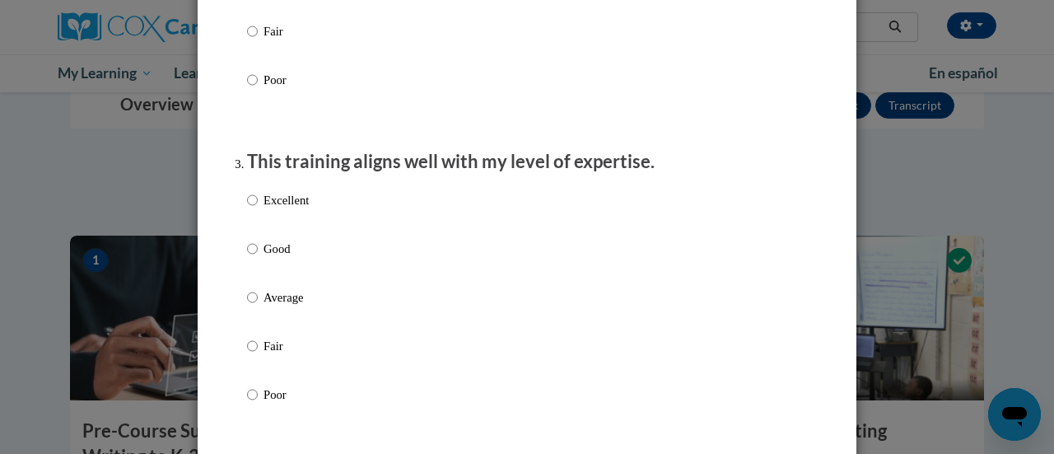
click at [281, 209] on p "Excellent" at bounding box center [285, 200] width 45 height 18
click at [258, 209] on input "Excellent" at bounding box center [252, 200] width 11 height 18
radio input "true"
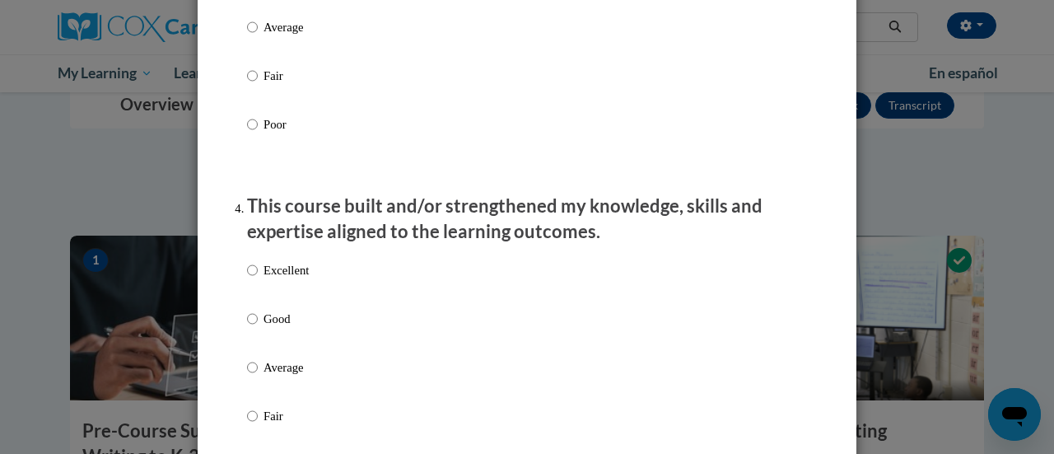
click at [283, 279] on p "Excellent" at bounding box center [285, 270] width 45 height 18
click at [258, 279] on input "Excellent" at bounding box center [252, 270] width 11 height 18
radio input "true"
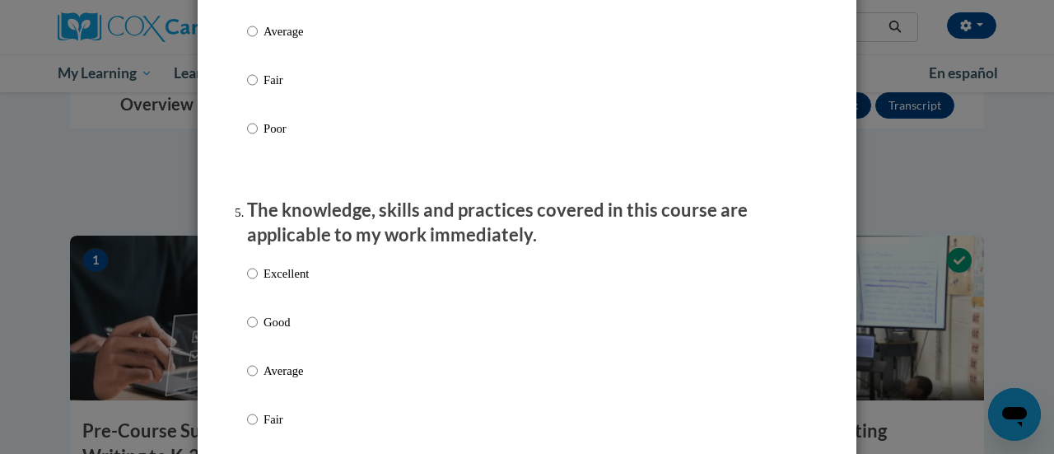
scroll to position [1343, 0]
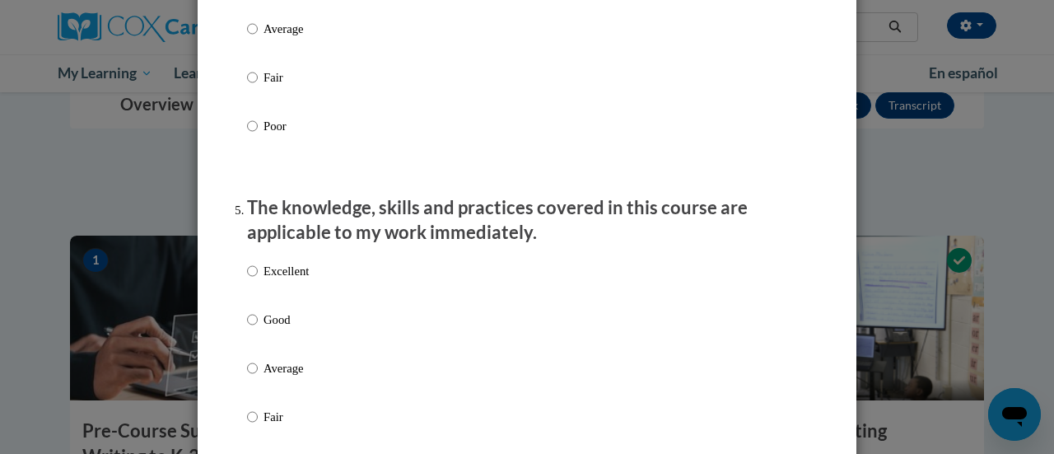
click at [283, 280] on p "Excellent" at bounding box center [285, 271] width 45 height 18
click at [258, 280] on input "Excellent" at bounding box center [252, 271] width 11 height 18
radio input "true"
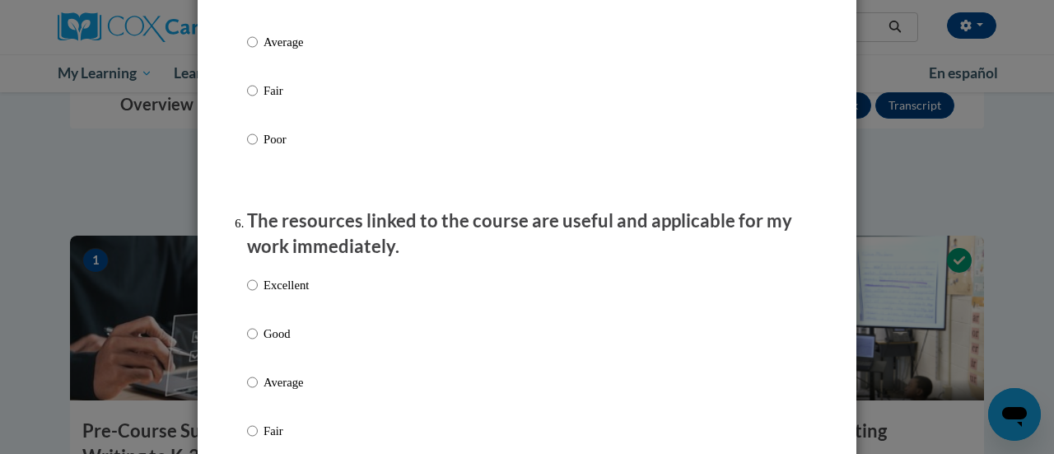
scroll to position [1670, 0]
click at [290, 293] on p "Excellent" at bounding box center [285, 284] width 45 height 18
click at [258, 293] on input "Excellent" at bounding box center [252, 284] width 11 height 18
radio input "true"
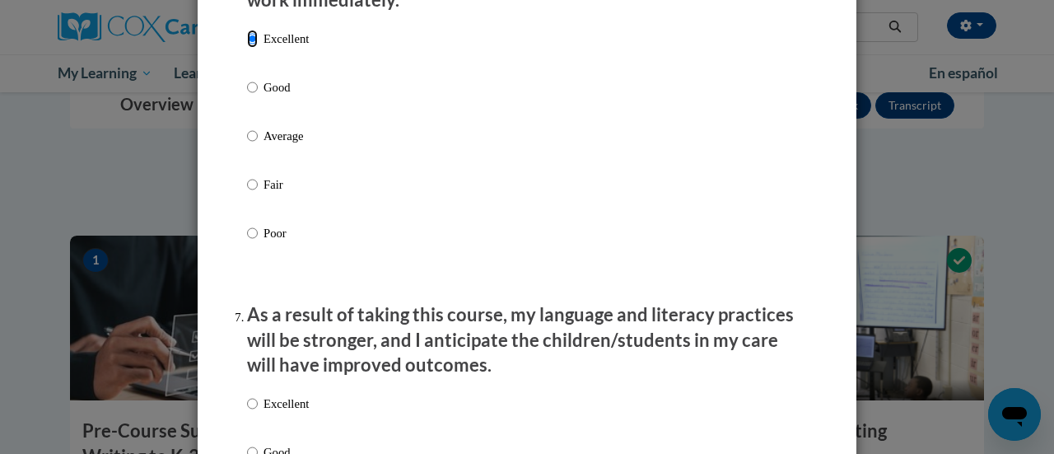
scroll to position [2048, 0]
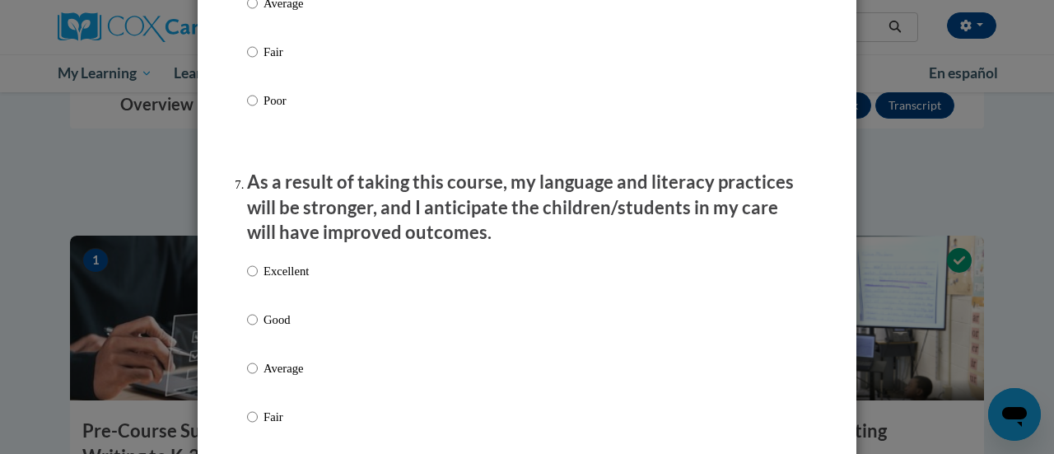
click at [285, 280] on p "Excellent" at bounding box center [285, 271] width 45 height 18
click at [258, 280] on input "Excellent" at bounding box center [252, 271] width 11 height 18
radio input "true"
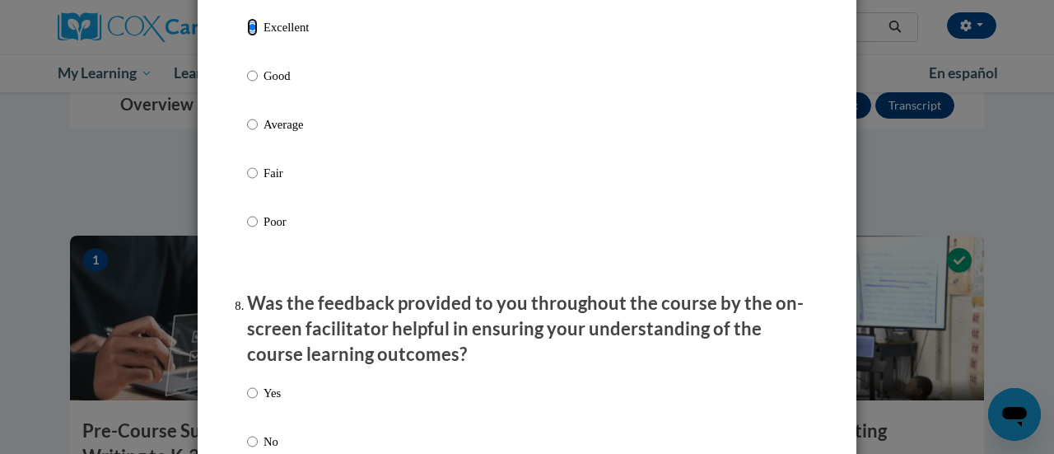
scroll to position [2408, 0]
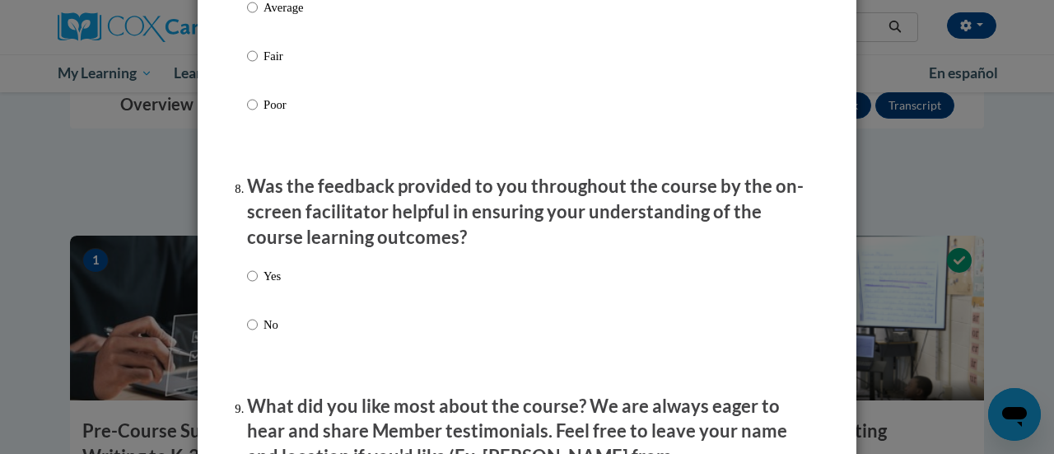
click at [263, 285] on p "Yes" at bounding box center [271, 276] width 17 height 18
click at [258, 285] on input "Yes" at bounding box center [252, 276] width 11 height 18
radio input "true"
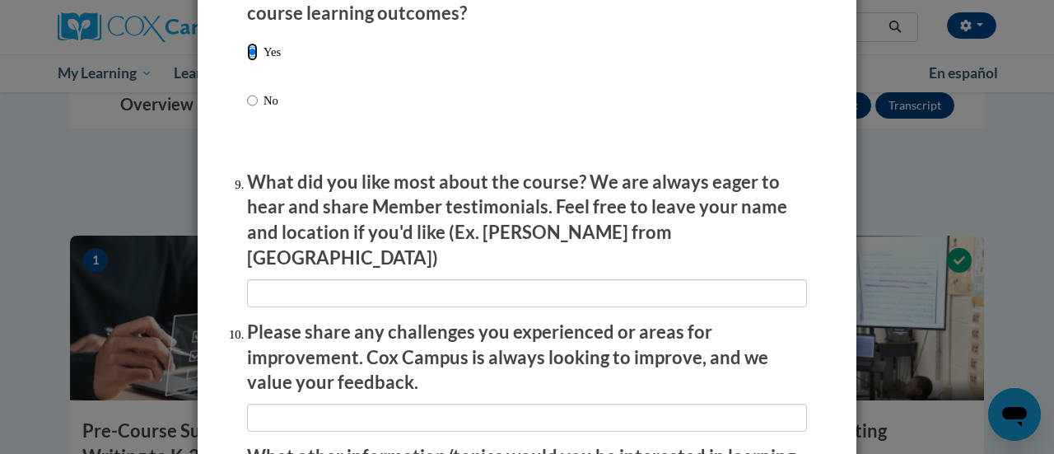
scroll to position [2970, 0]
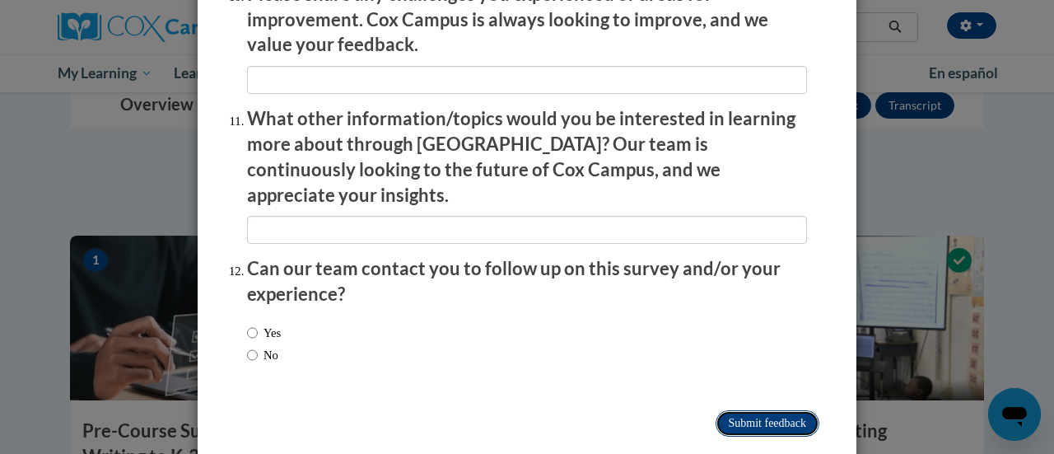
click at [785, 410] on input "Submit feedback" at bounding box center [767, 423] width 104 height 26
